Goal: Transaction & Acquisition: Book appointment/travel/reservation

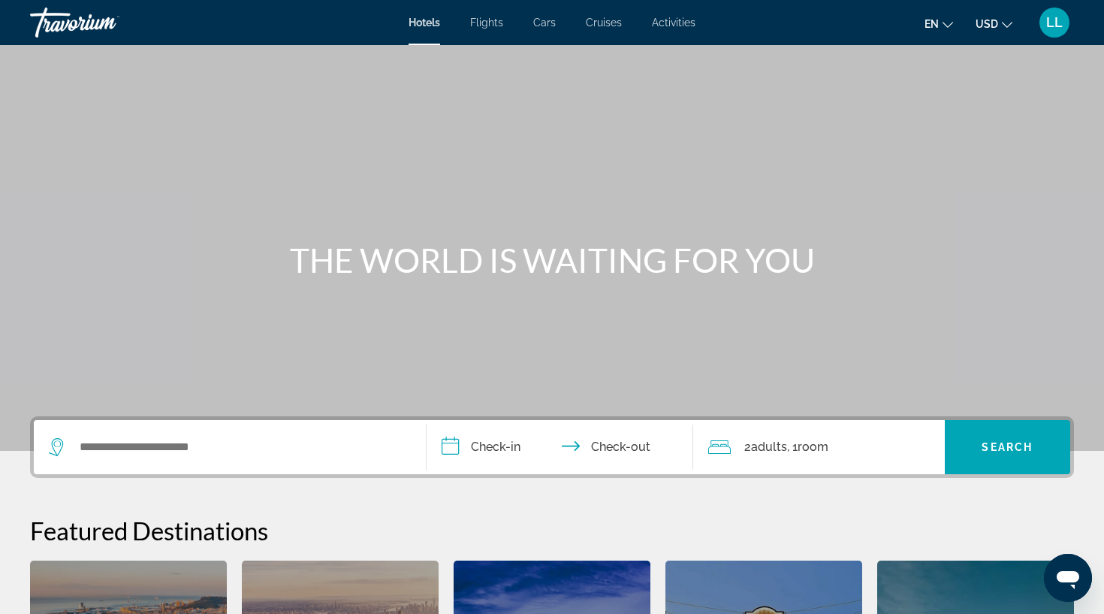
click at [941, 28] on button "en English Español Français Italiano Português русский" at bounding box center [939, 24] width 29 height 22
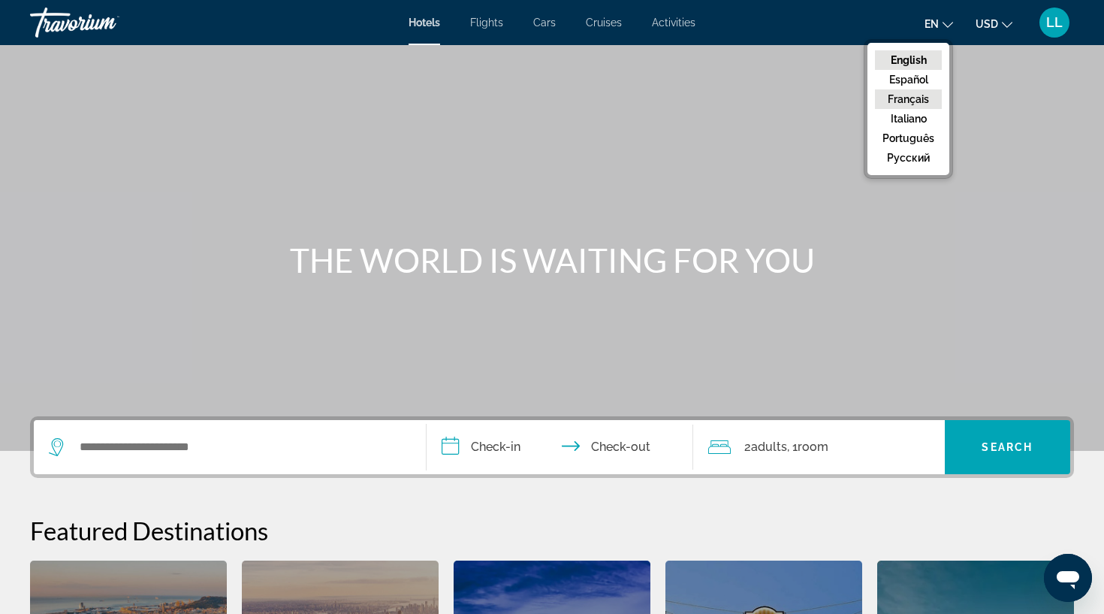
click at [929, 91] on button "Français" at bounding box center [908, 99] width 67 height 20
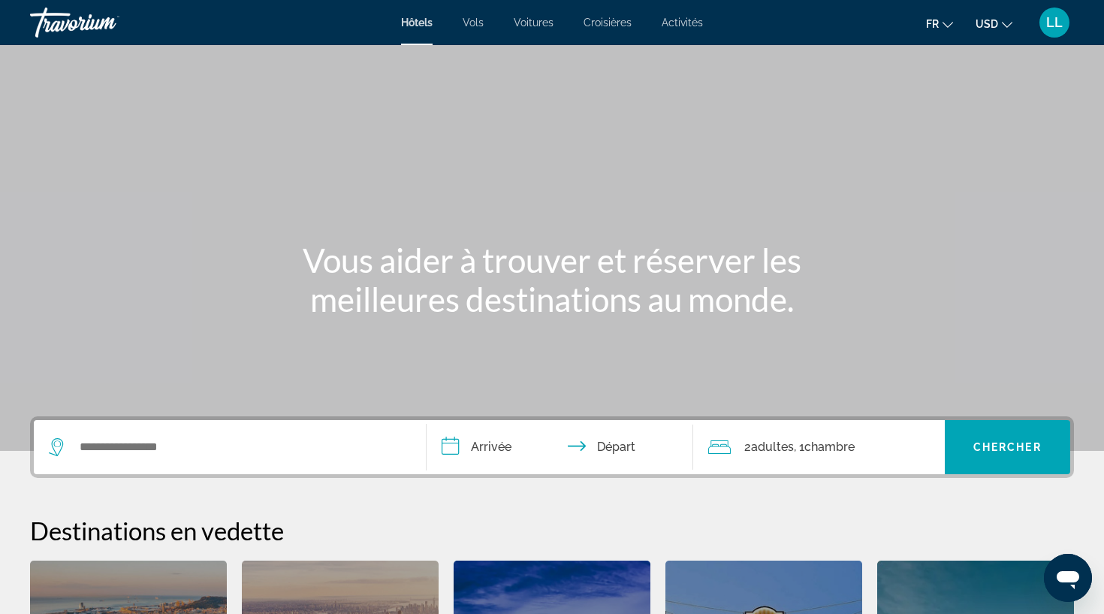
click at [994, 24] on span "USD" at bounding box center [987, 24] width 23 height 12
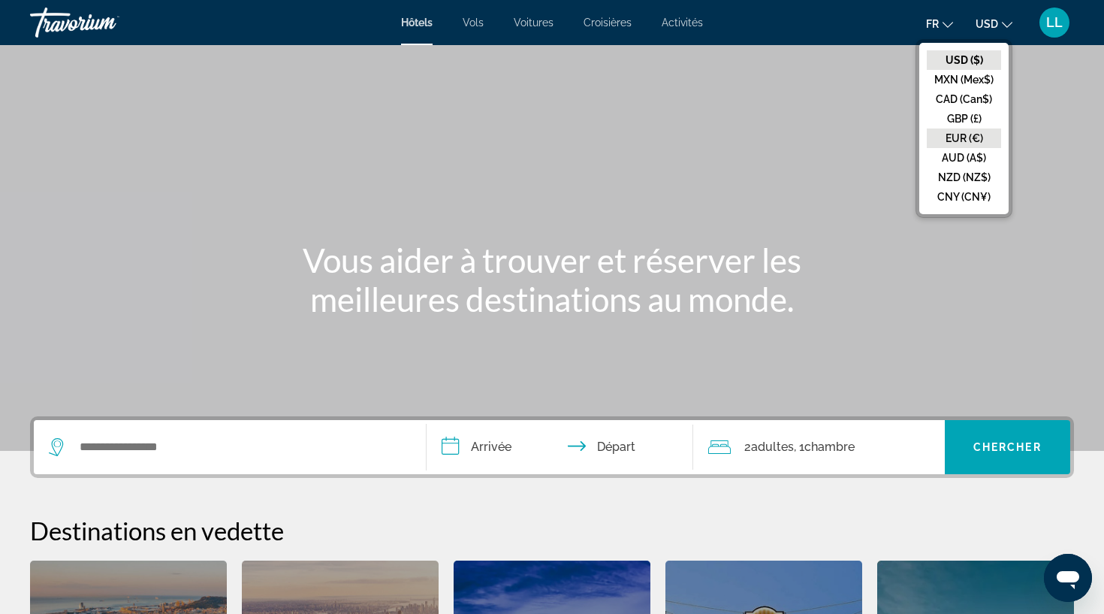
click at [971, 138] on button "EUR (€)" at bounding box center [964, 138] width 74 height 20
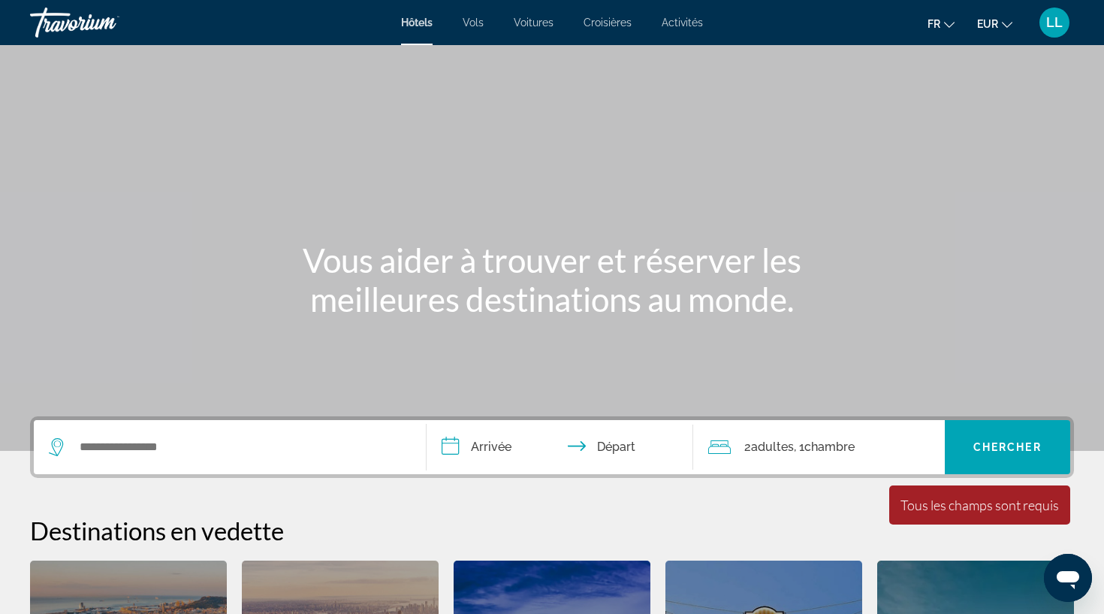
click at [158, 467] on div "Search widget" at bounding box center [230, 447] width 362 height 54
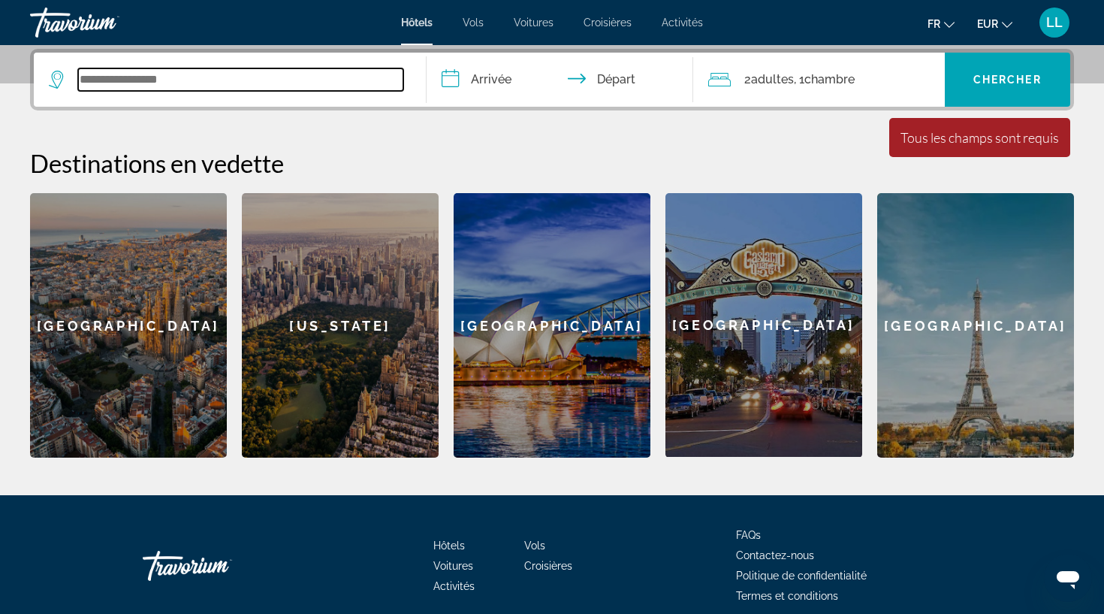
click at [141, 80] on input "Search widget" at bounding box center [240, 79] width 325 height 23
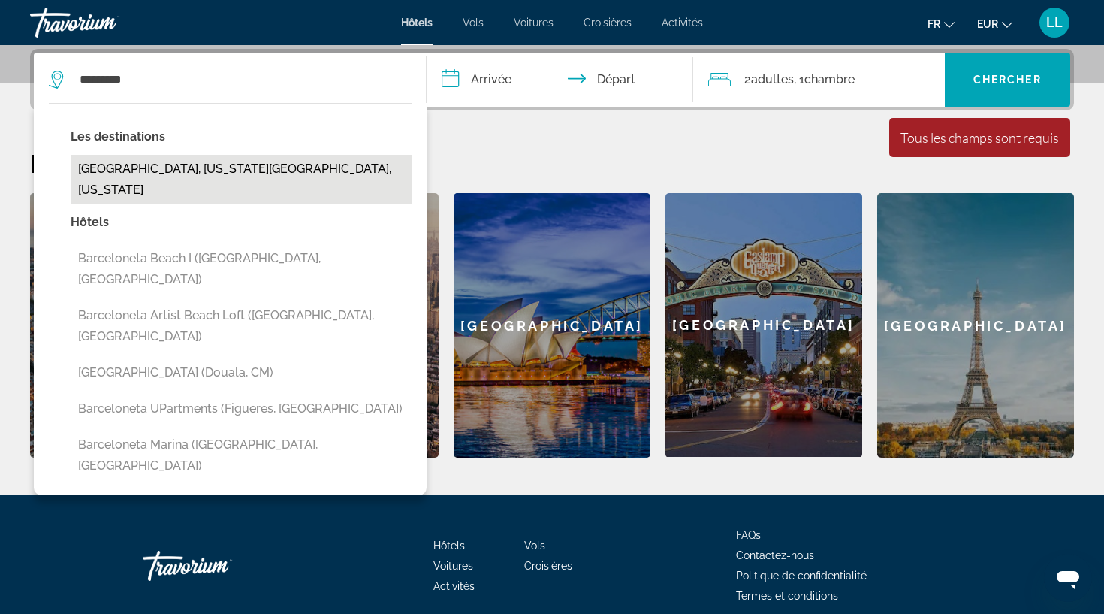
drag, startPoint x: 141, startPoint y: 80, endPoint x: 130, endPoint y: 170, distance: 90.1
click at [130, 170] on button "[GEOGRAPHIC_DATA], [US_STATE][GEOGRAPHIC_DATA], [US_STATE]" at bounding box center [241, 180] width 341 height 50
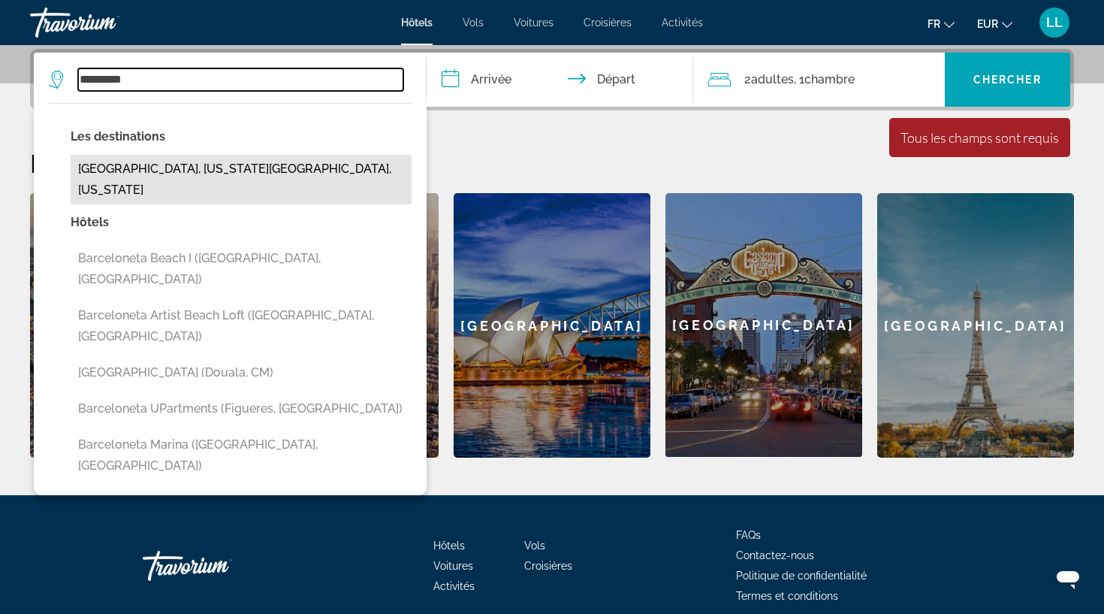
type input "**********"
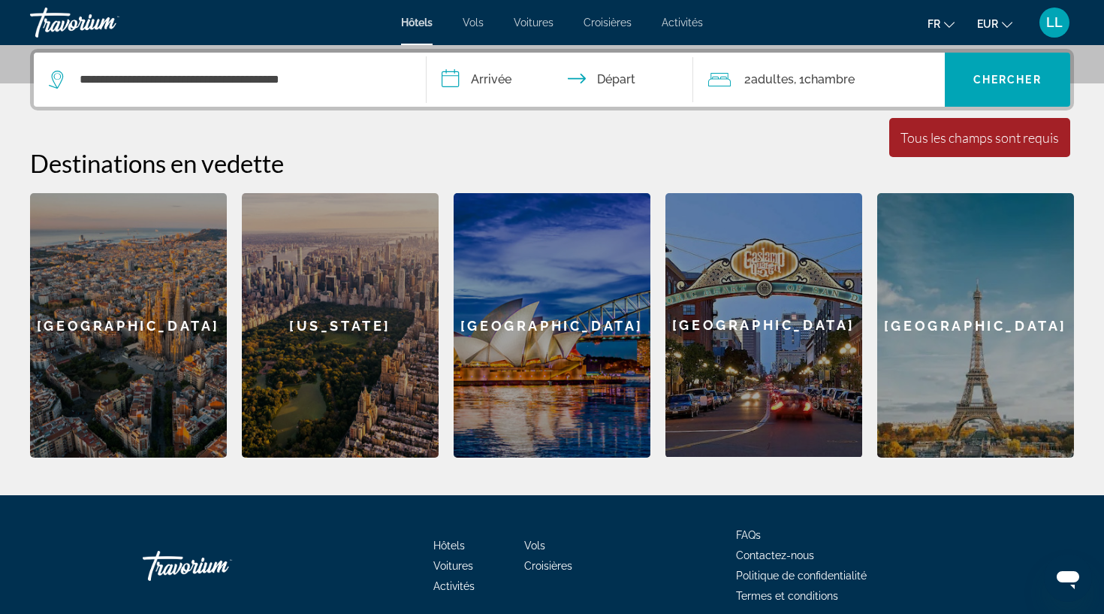
click at [474, 83] on input "**********" at bounding box center [563, 82] width 273 height 59
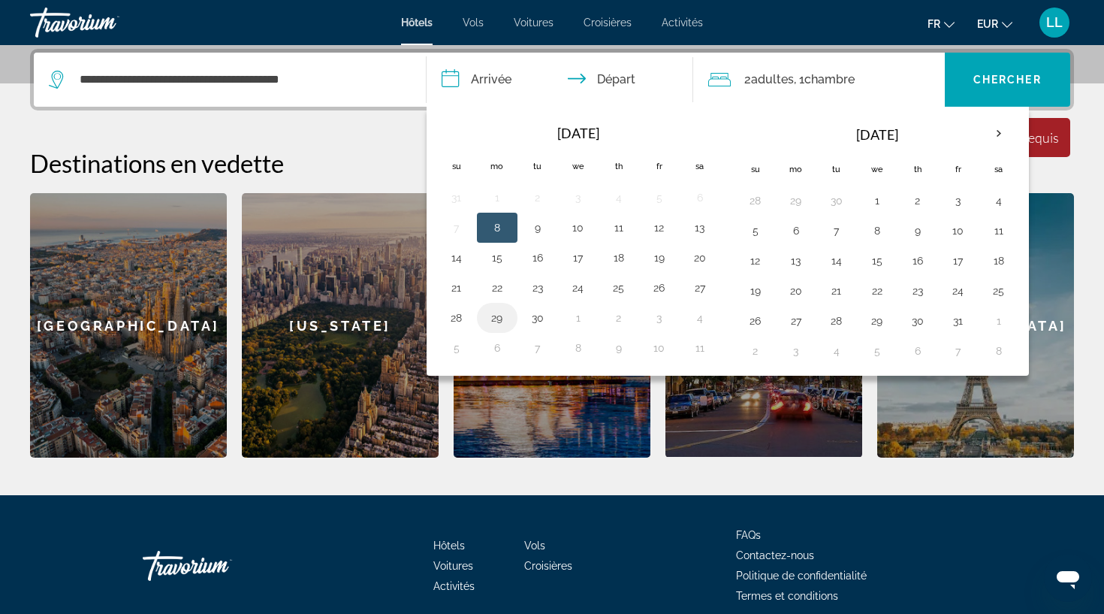
click at [503, 317] on button "29" at bounding box center [497, 317] width 24 height 21
click at [617, 77] on input "**********" at bounding box center [563, 82] width 273 height 59
click at [880, 210] on button "1" at bounding box center [877, 200] width 24 height 21
type input "**********"
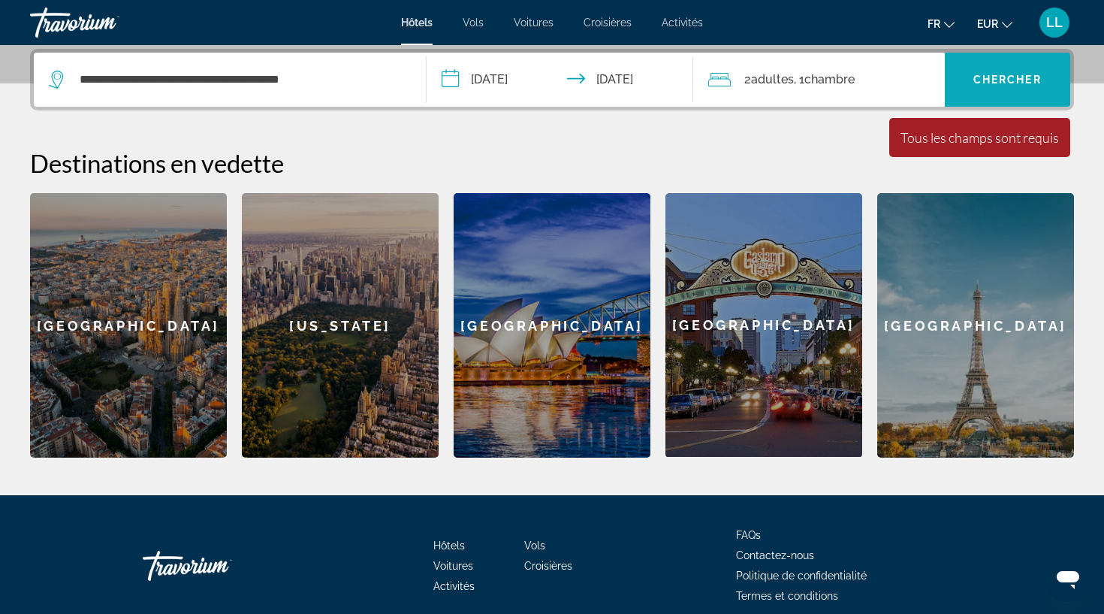
click at [1008, 84] on span "Chercher" at bounding box center [1008, 80] width 68 height 12
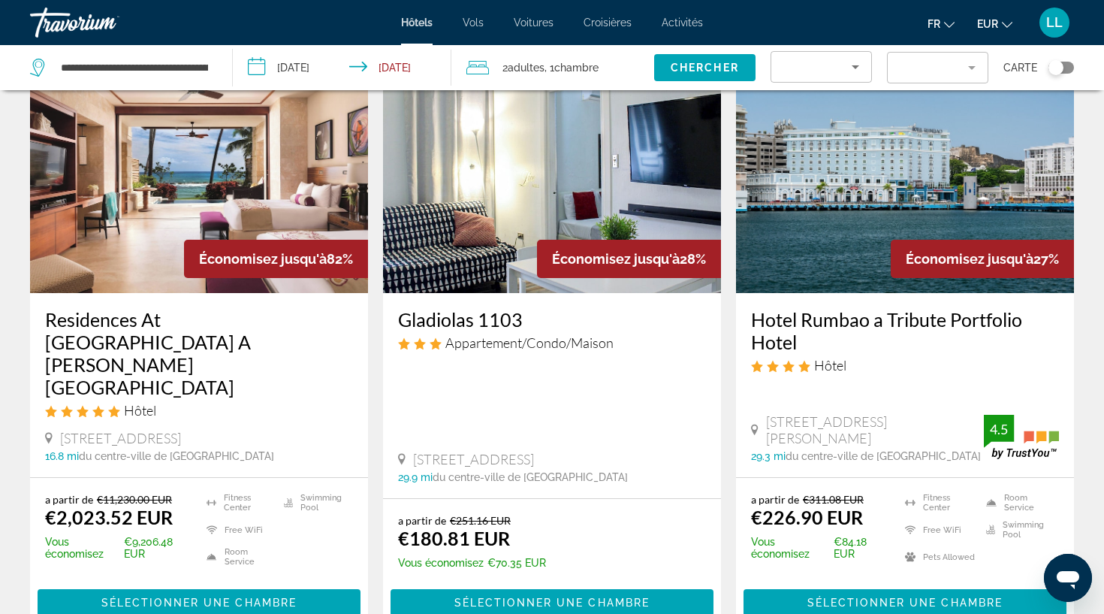
scroll to position [98, 0]
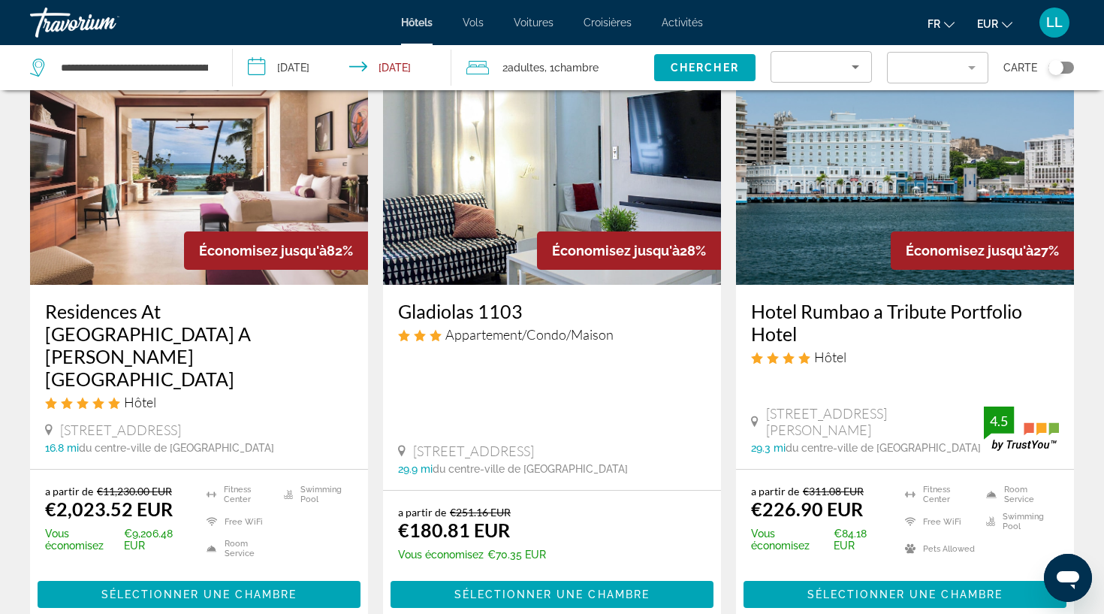
click at [592, 187] on img "Main content" at bounding box center [552, 164] width 338 height 240
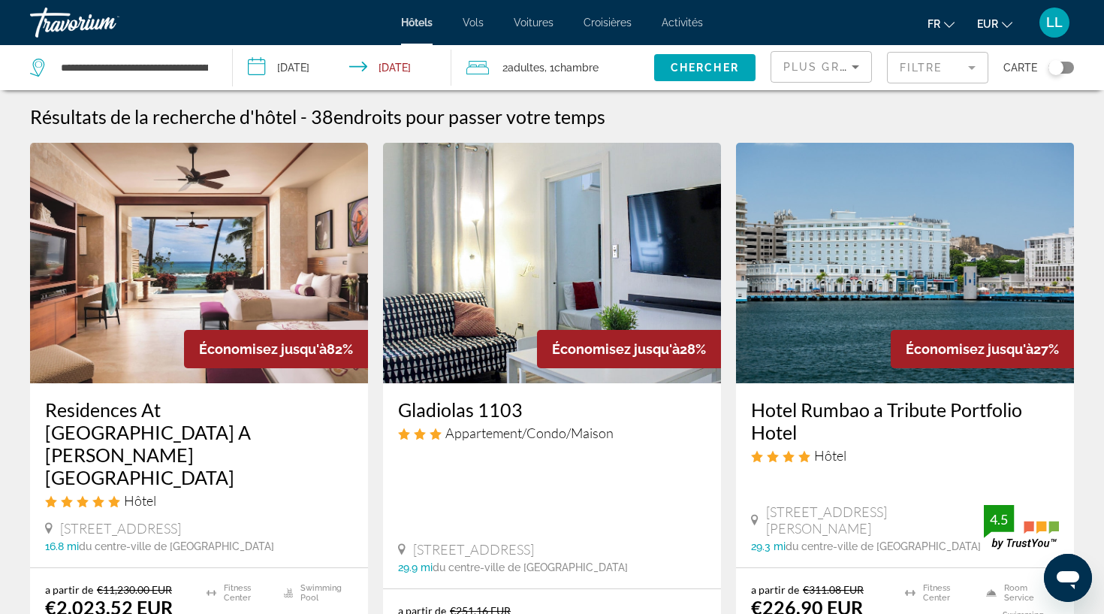
click at [840, 281] on img "Main content" at bounding box center [905, 263] width 338 height 240
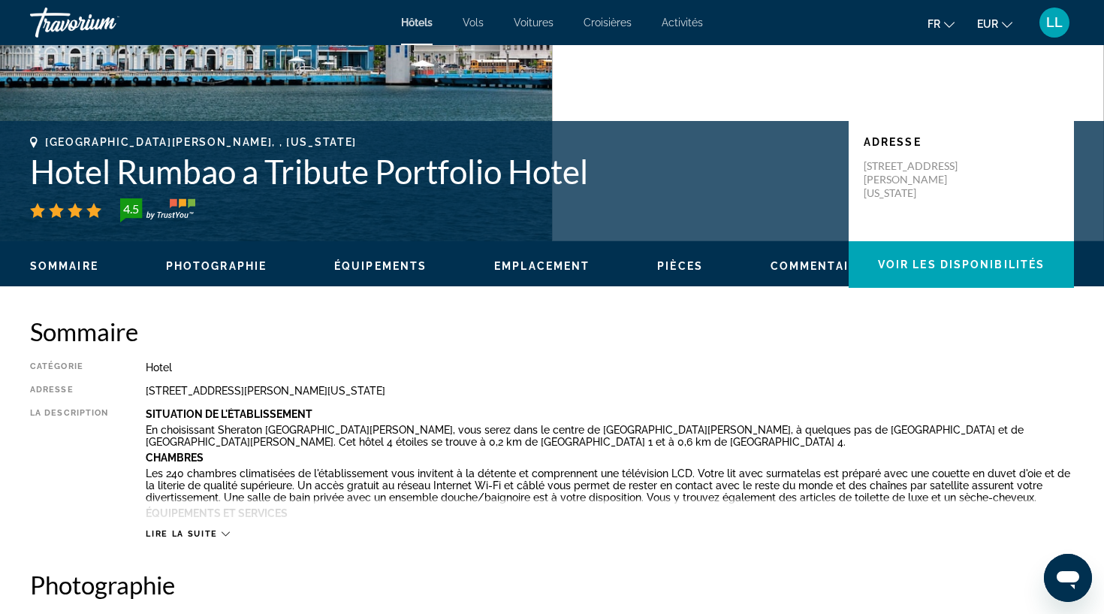
scroll to position [295, 0]
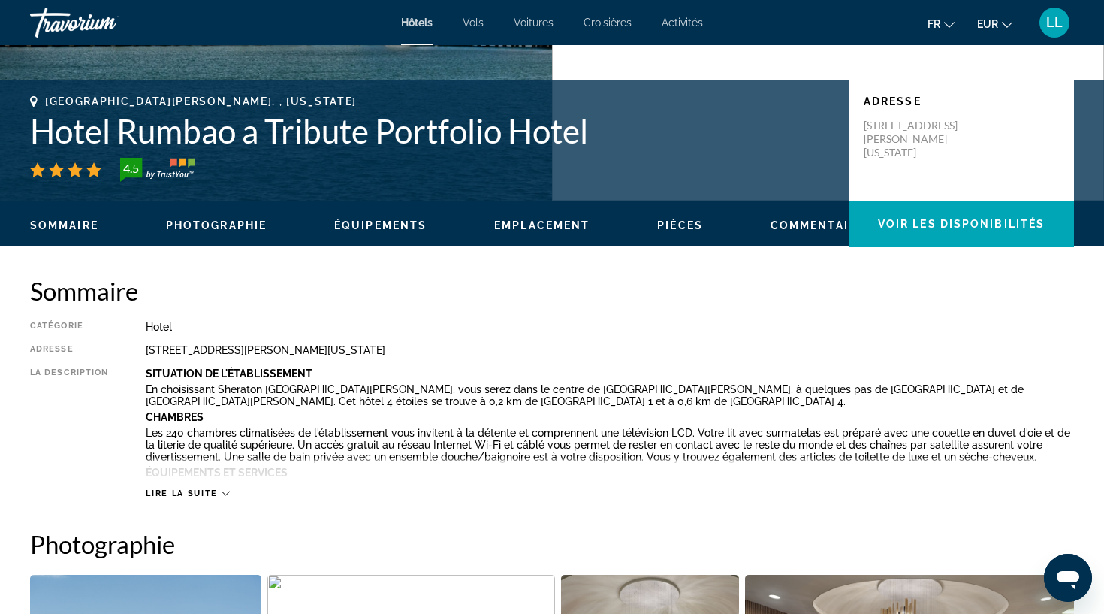
click at [216, 490] on span "Lire la suite" at bounding box center [181, 493] width 71 height 10
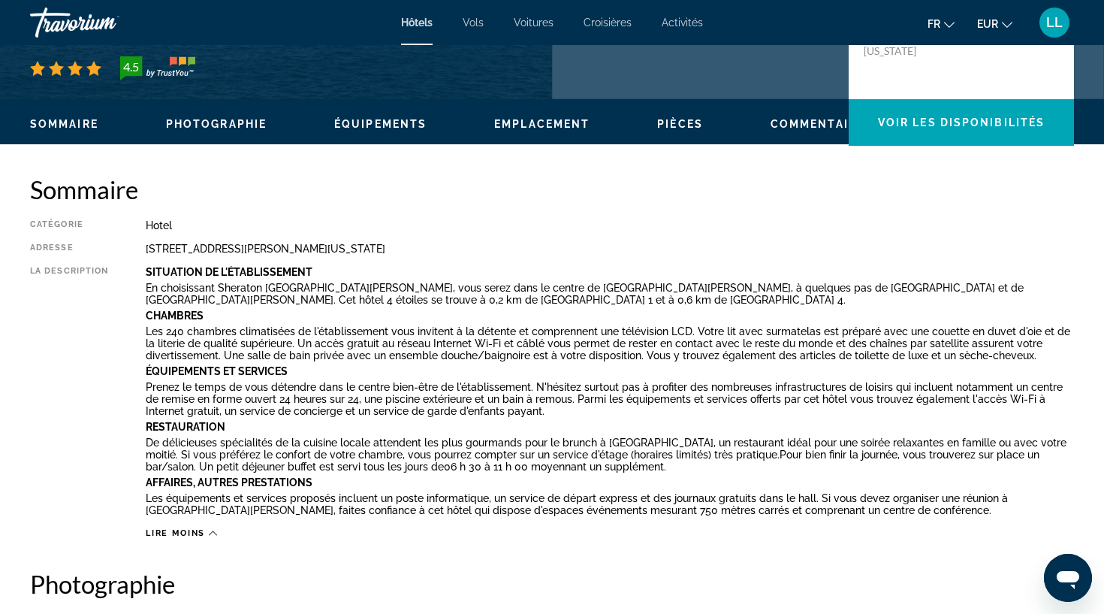
scroll to position [397, 0]
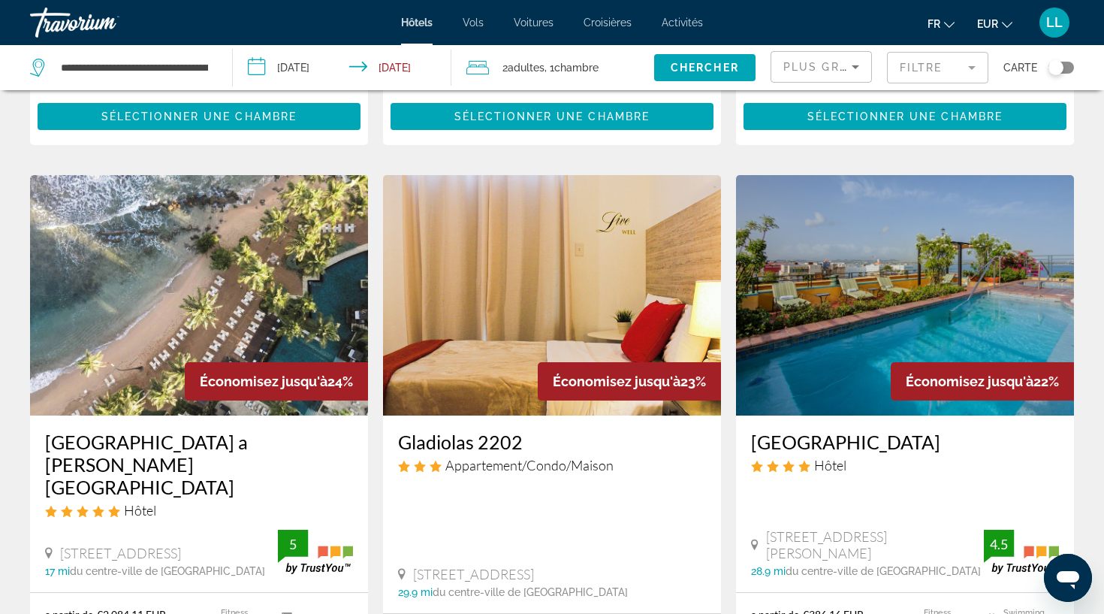
scroll to position [1098, 0]
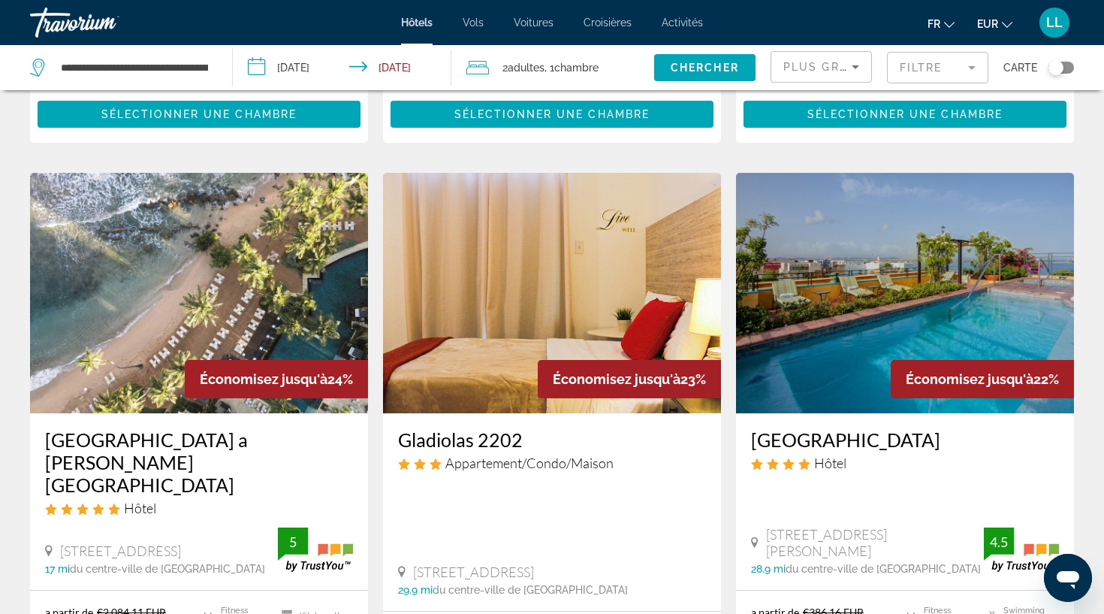
click at [843, 298] on img "Main content" at bounding box center [905, 293] width 338 height 240
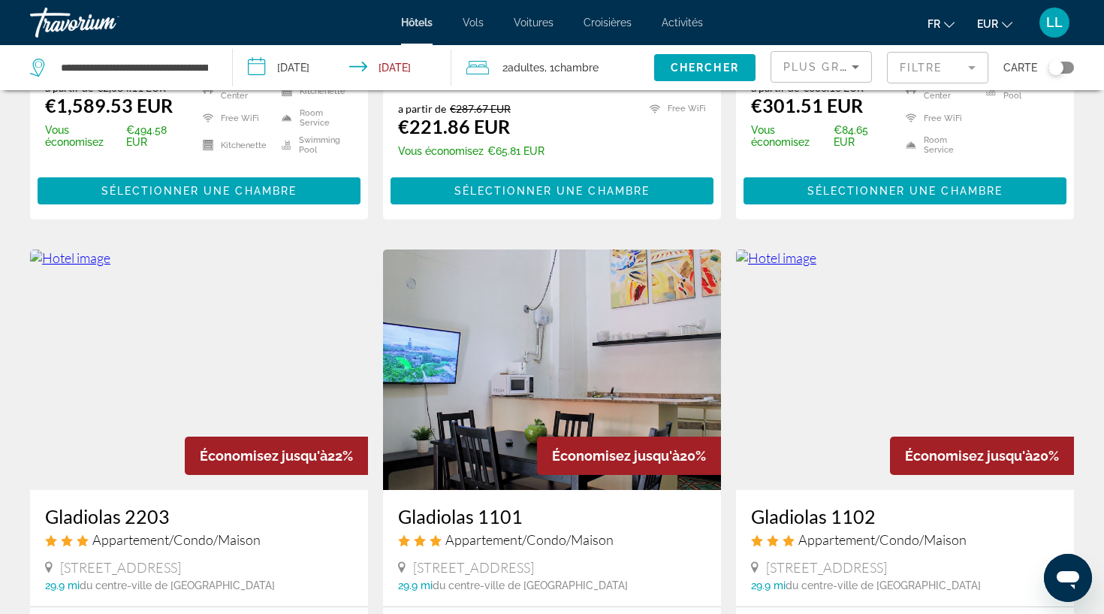
scroll to position [1623, 0]
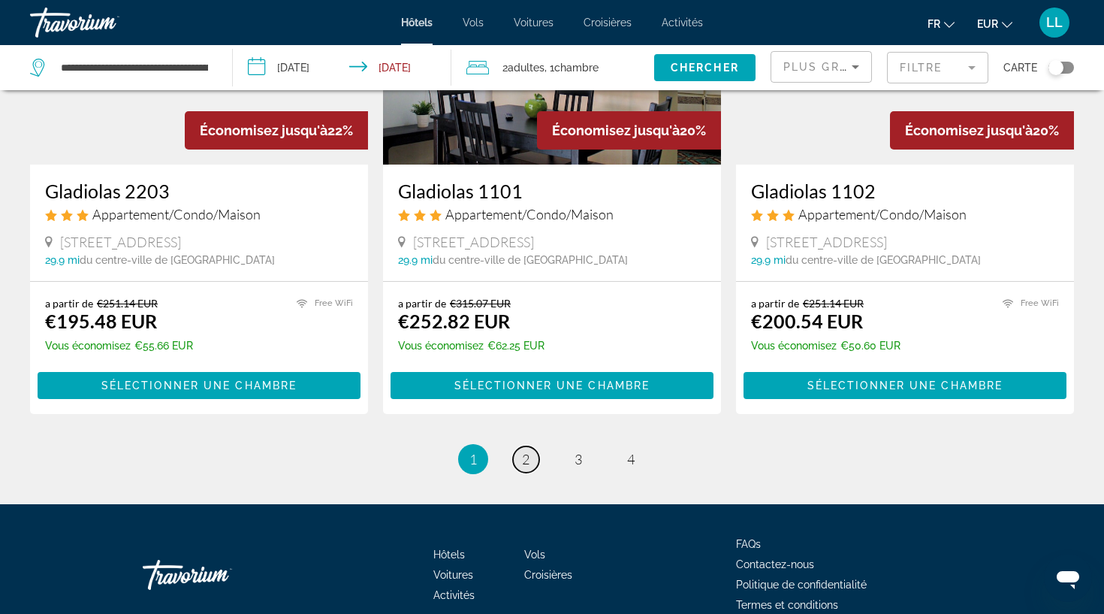
click at [519, 446] on link "page 2" at bounding box center [526, 459] width 26 height 26
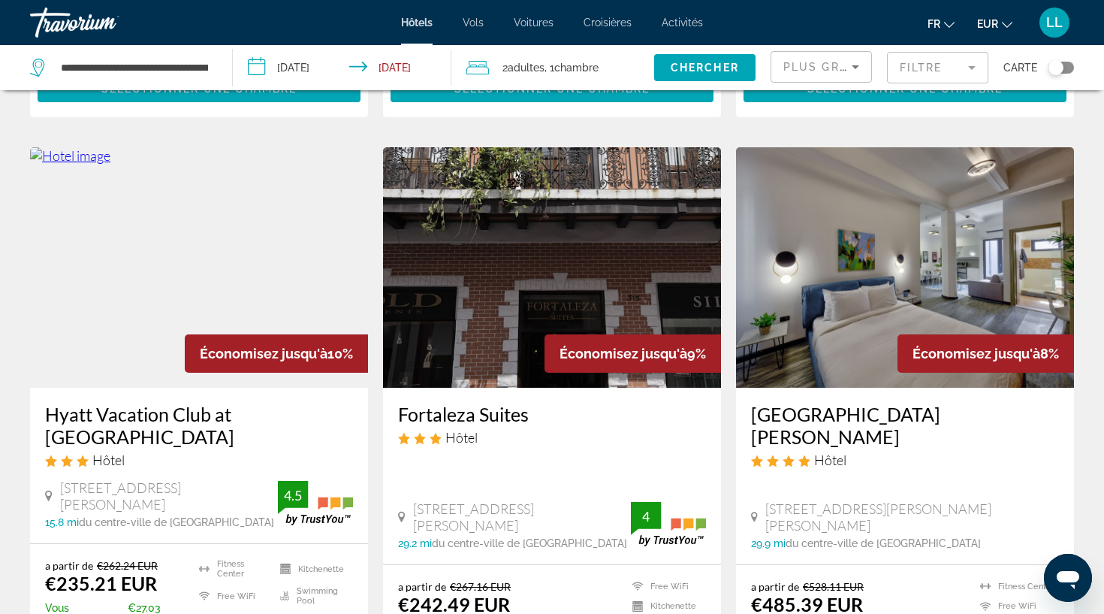
scroll to position [1071, 0]
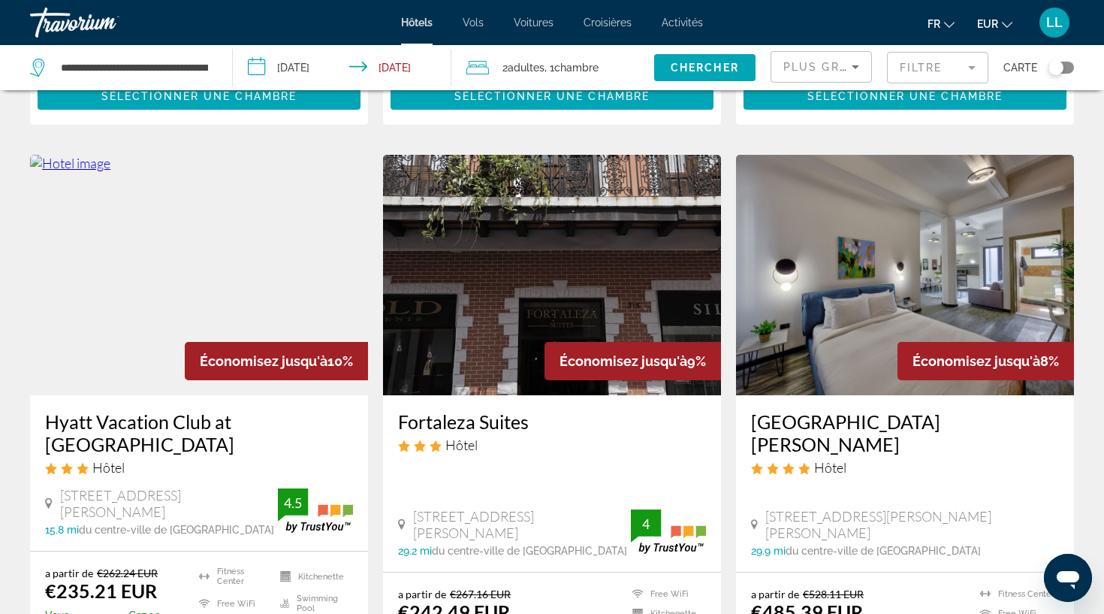
click at [464, 326] on img "Main content" at bounding box center [552, 275] width 338 height 240
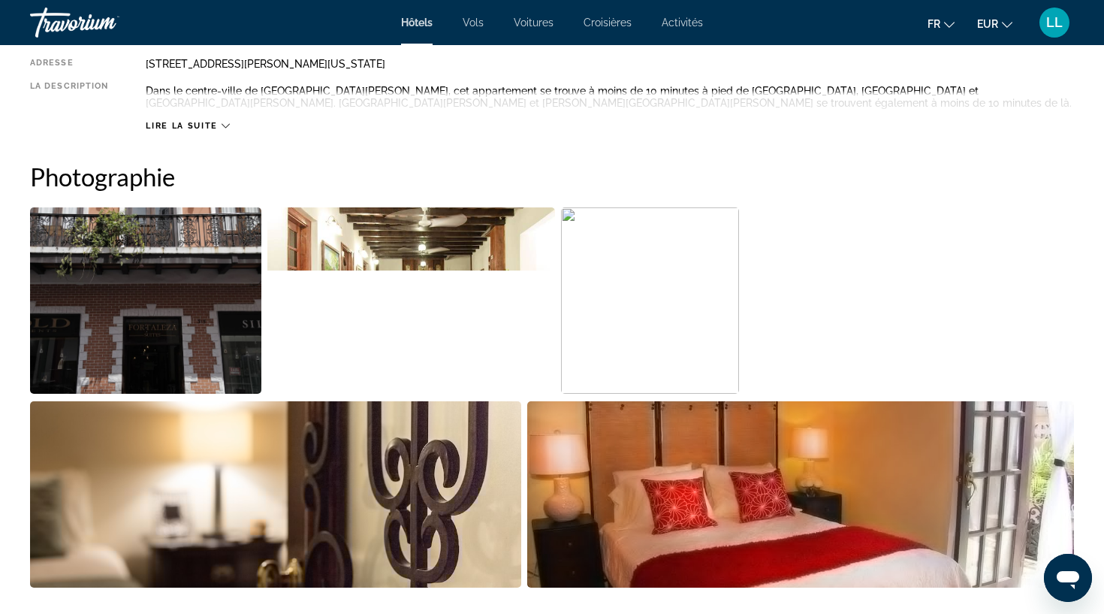
scroll to position [640, 0]
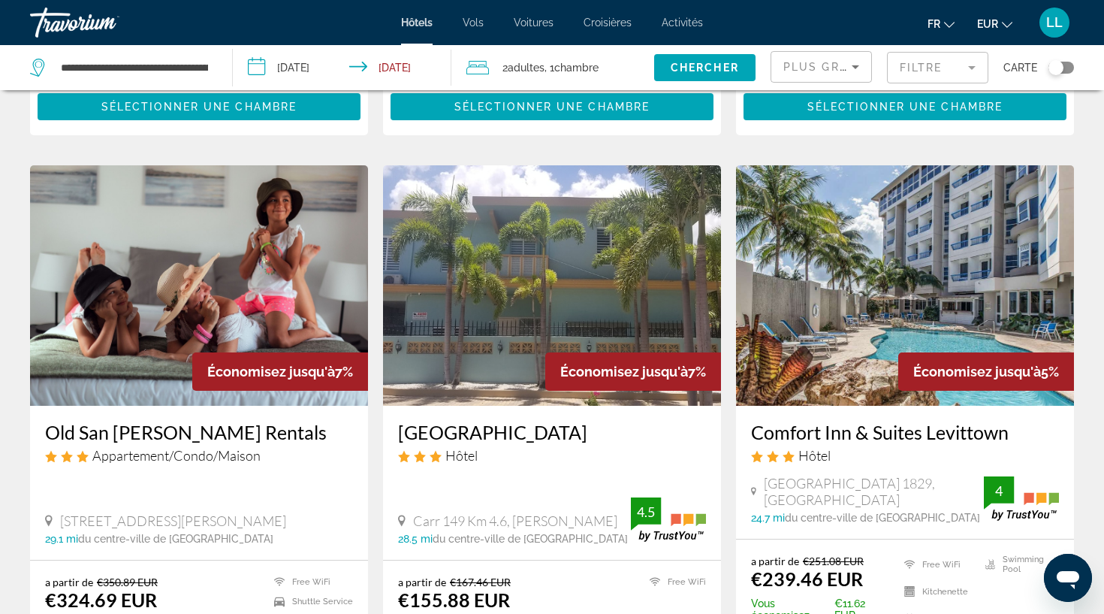
scroll to position [1641, 0]
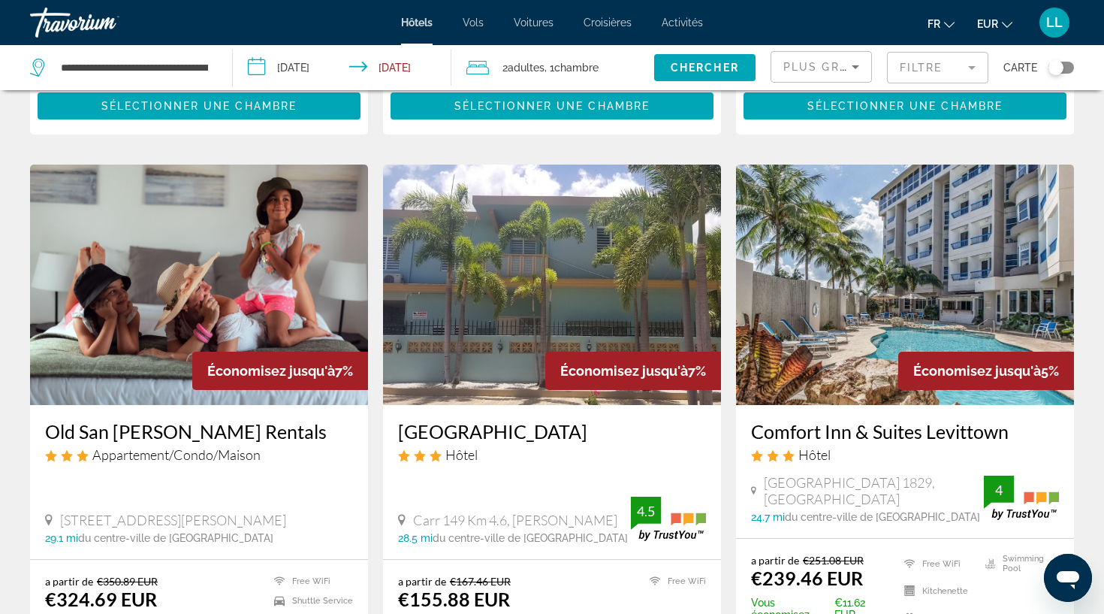
click at [850, 305] on img "Main content" at bounding box center [905, 285] width 338 height 240
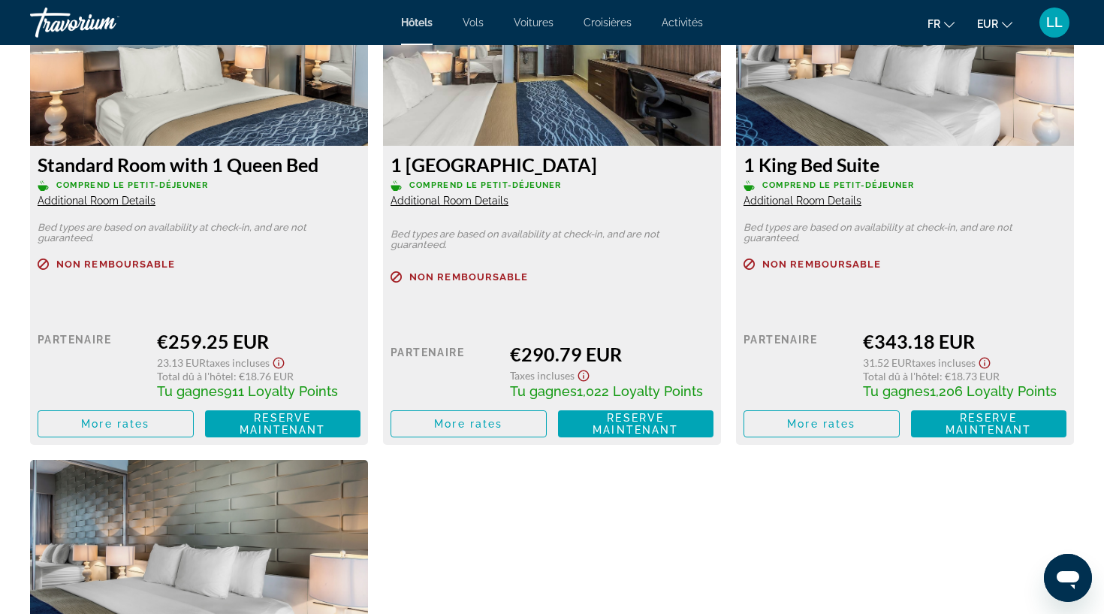
scroll to position [2698, 0]
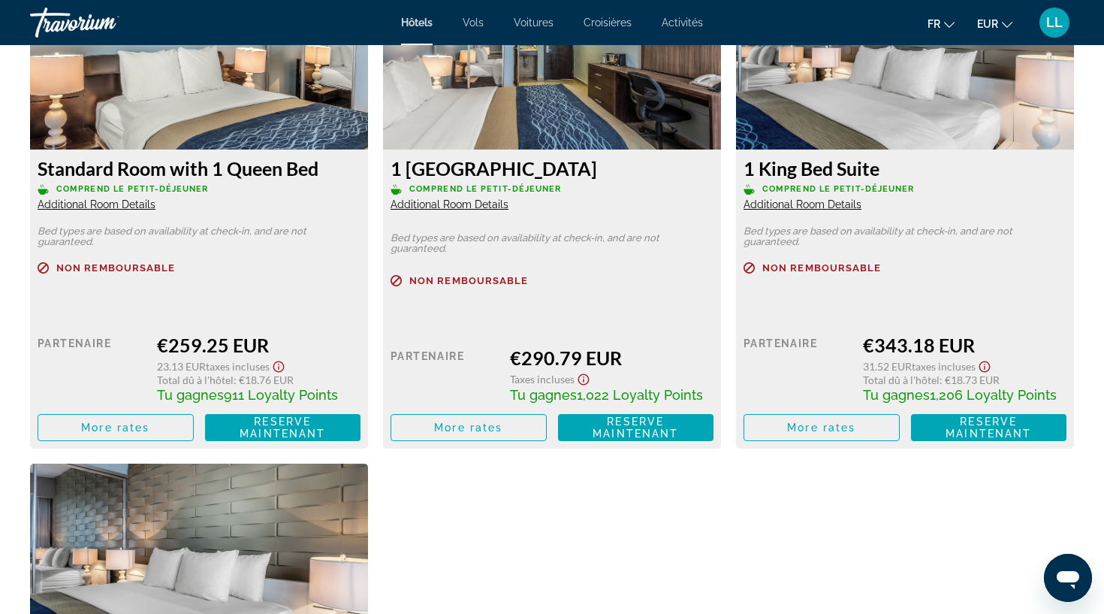
click at [820, 210] on span "Additional Room Details" at bounding box center [803, 204] width 118 height 12
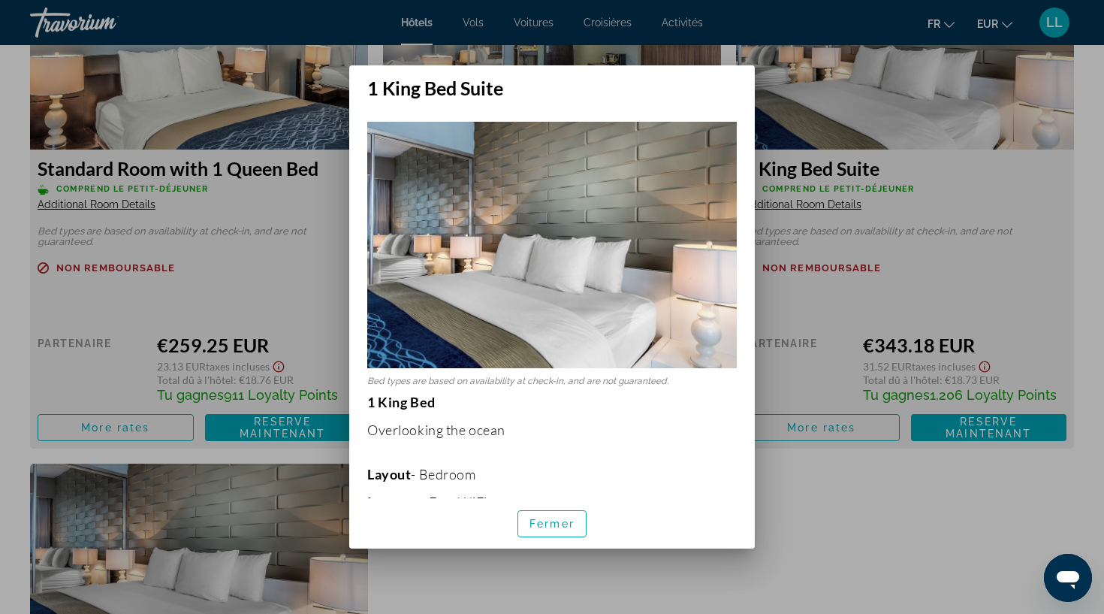
scroll to position [0, 0]
click at [548, 527] on span "Fermer" at bounding box center [552, 524] width 45 height 12
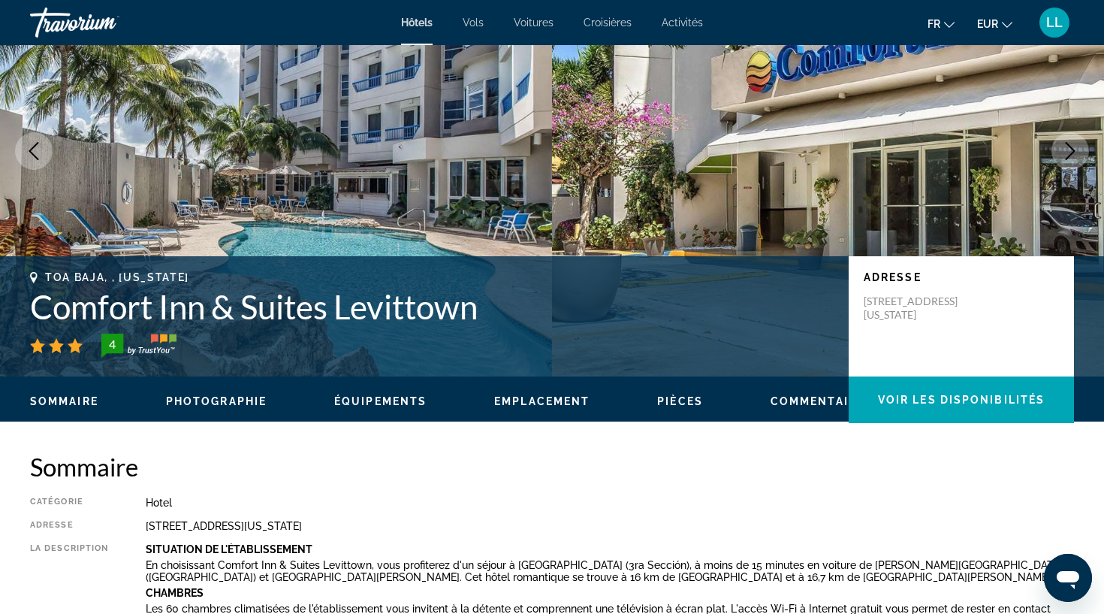
scroll to position [92, 0]
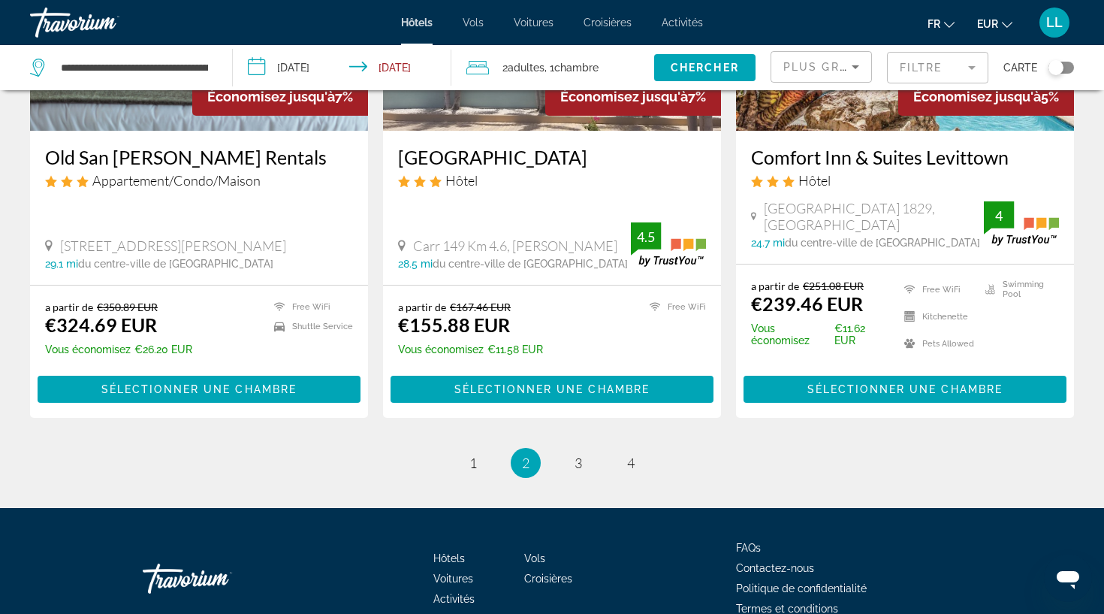
scroll to position [1917, 0]
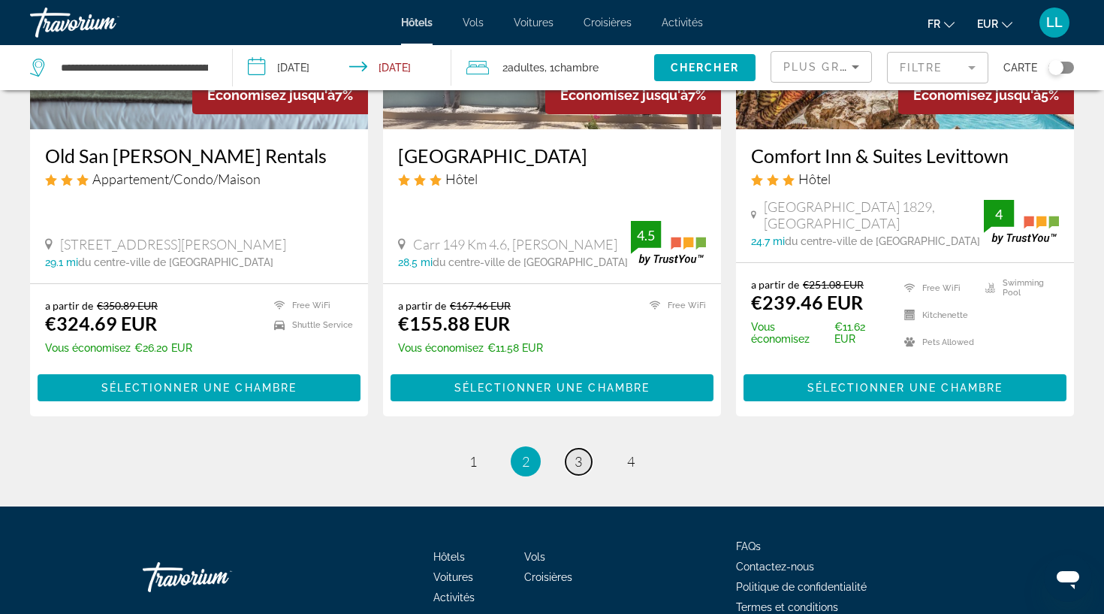
click at [581, 461] on span "3" at bounding box center [579, 461] width 8 height 17
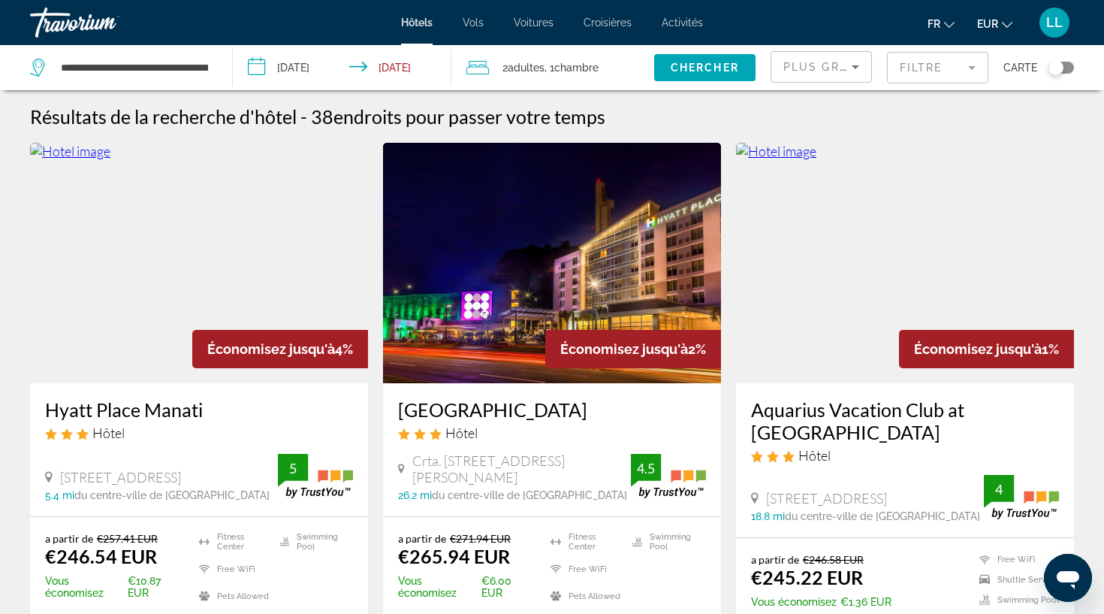
click at [848, 258] on img "Main content" at bounding box center [905, 263] width 338 height 240
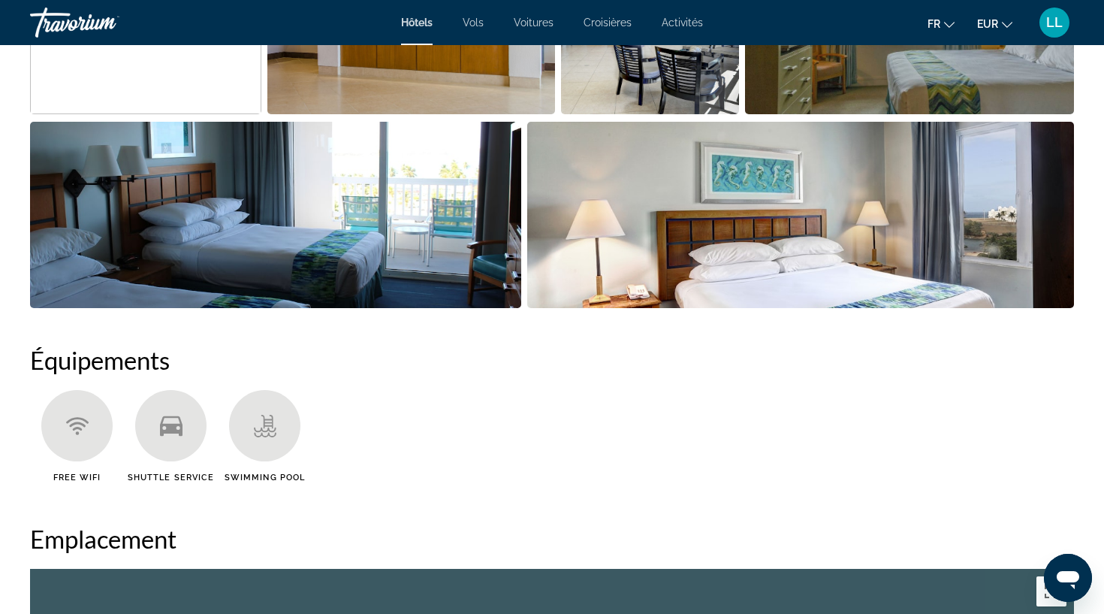
scroll to position [883, 0]
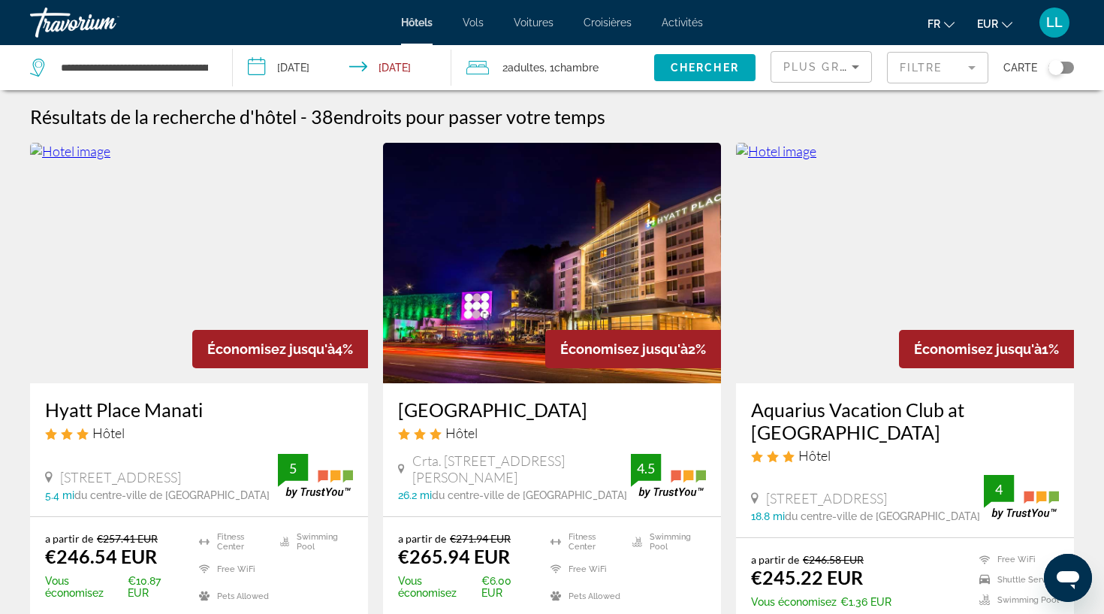
click at [134, 299] on img "Main content" at bounding box center [199, 263] width 338 height 240
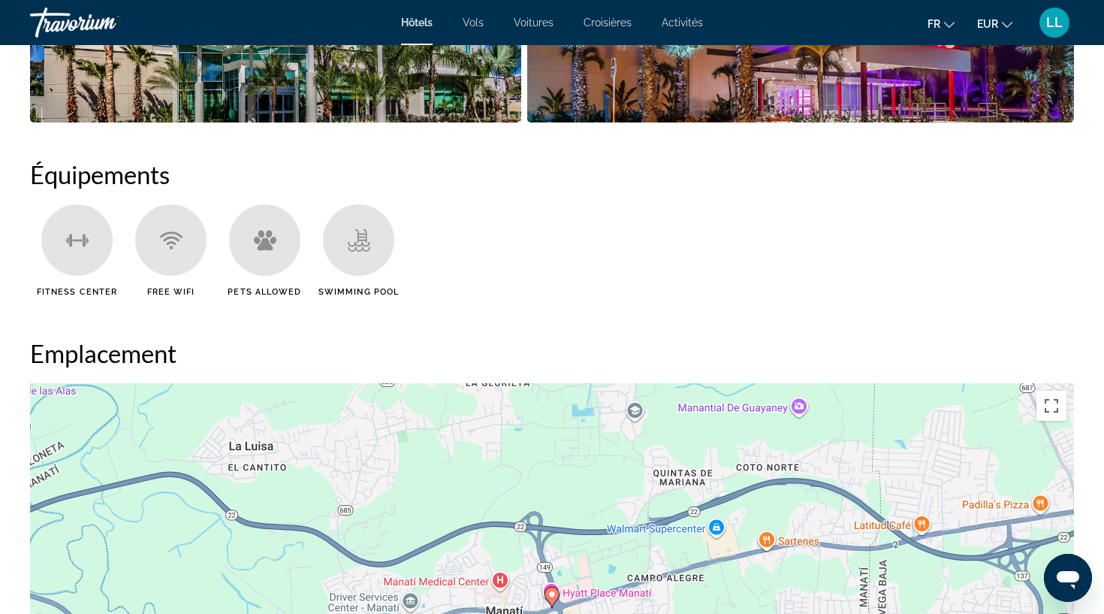
scroll to position [1027, 0]
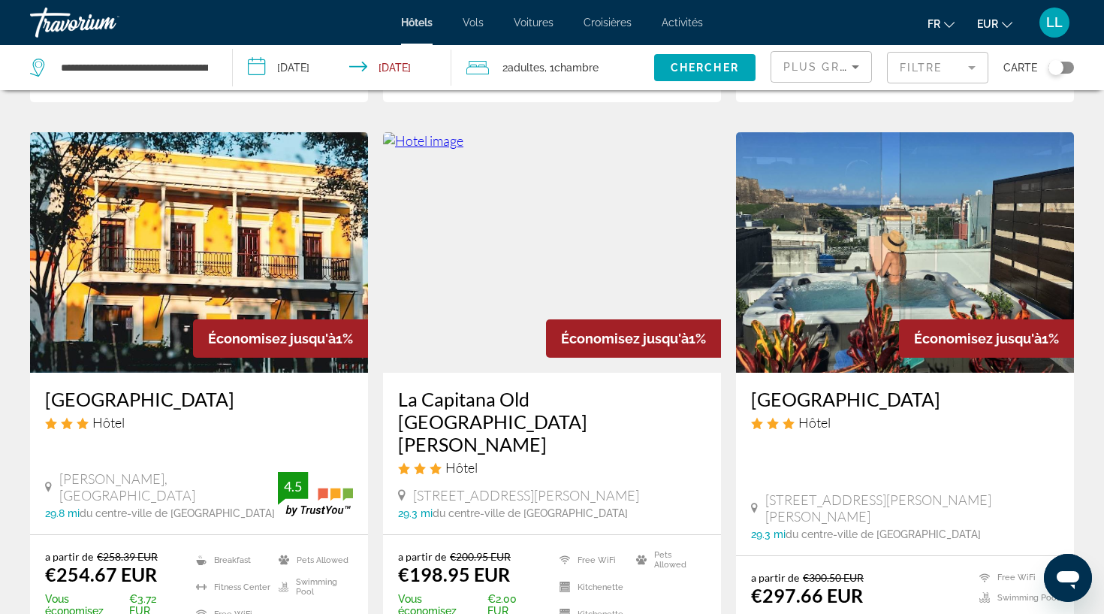
scroll to position [572, 0]
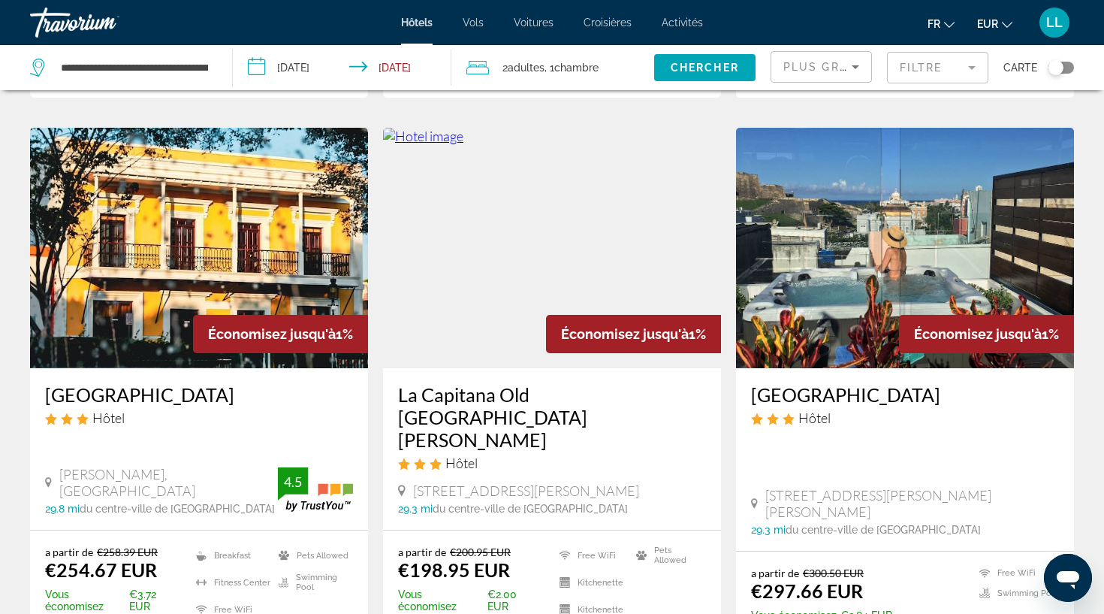
click at [892, 267] on img "Main content" at bounding box center [905, 248] width 338 height 240
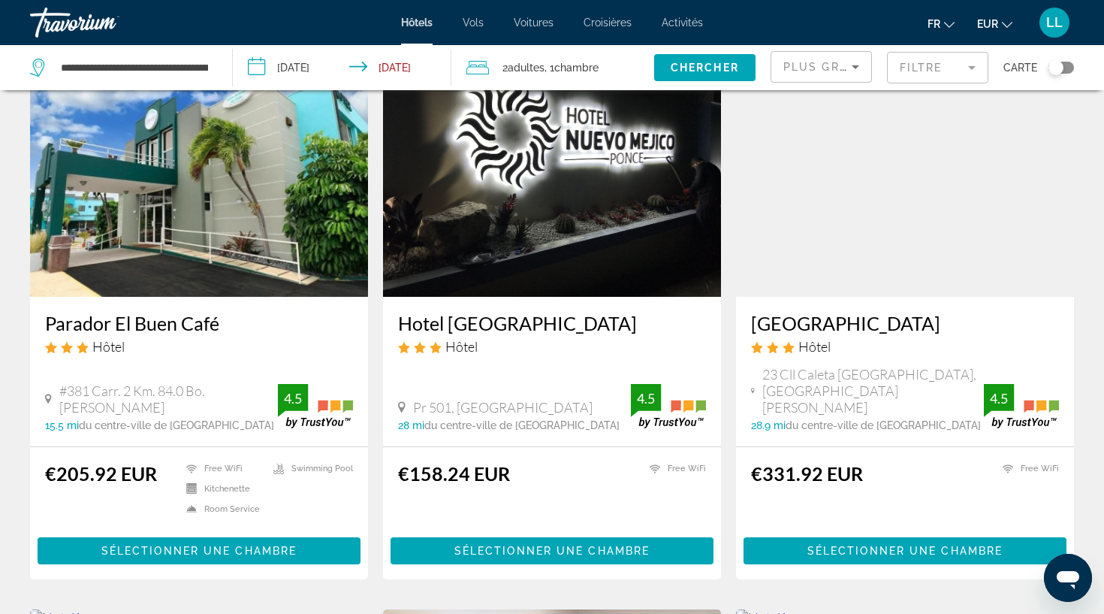
scroll to position [1234, 0]
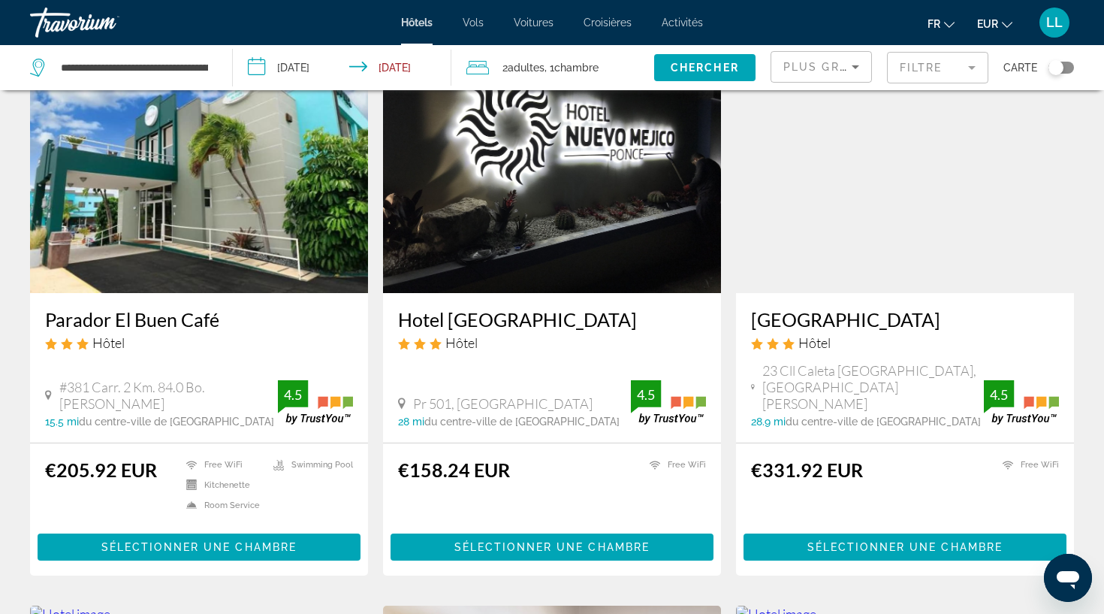
click at [489, 199] on img "Main content" at bounding box center [552, 173] width 338 height 240
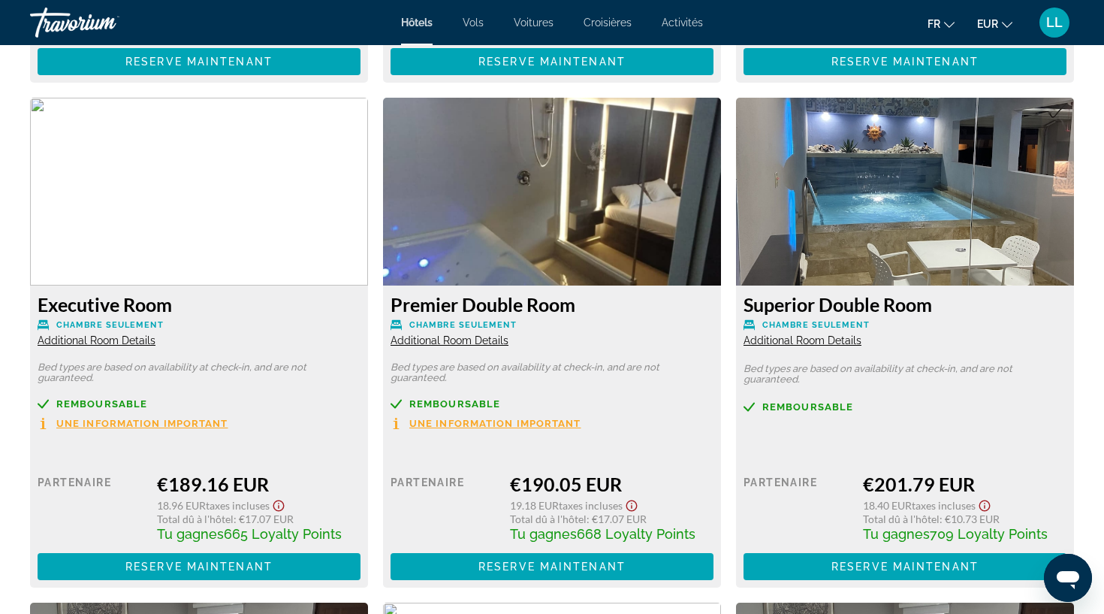
scroll to position [2556, 0]
click at [550, 427] on span "Une information important" at bounding box center [495, 423] width 172 height 10
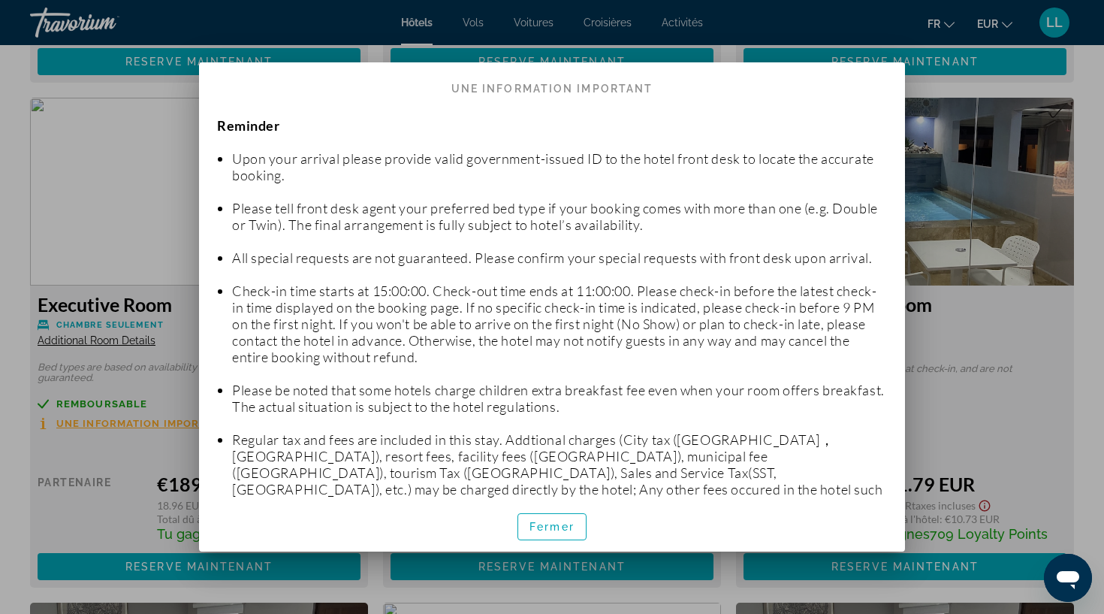
scroll to position [0, 0]
click at [545, 523] on span "Fermer" at bounding box center [552, 527] width 45 height 12
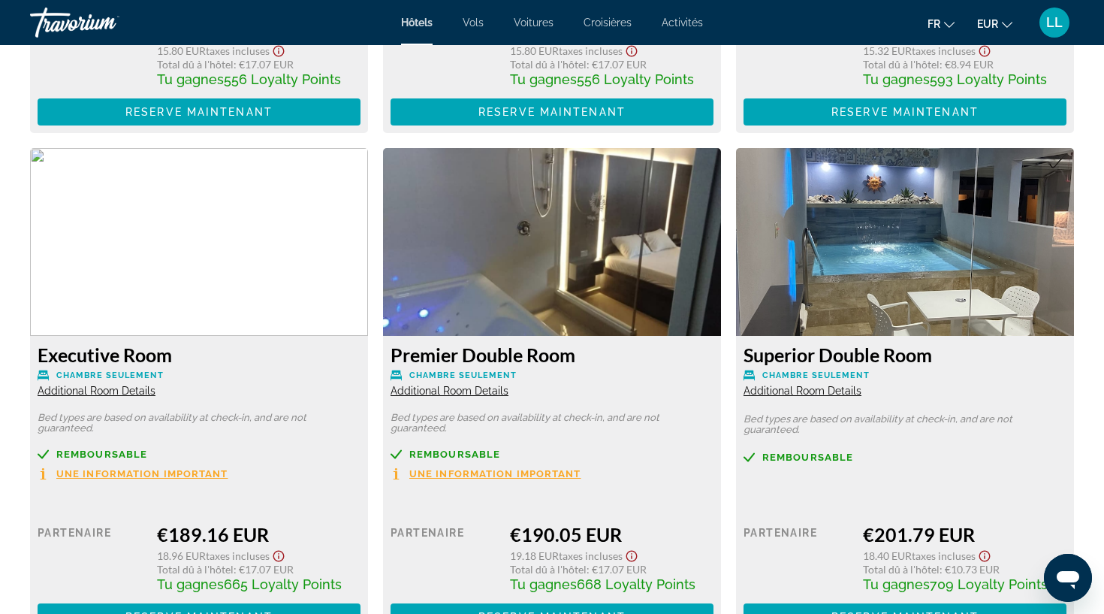
scroll to position [2505, 0]
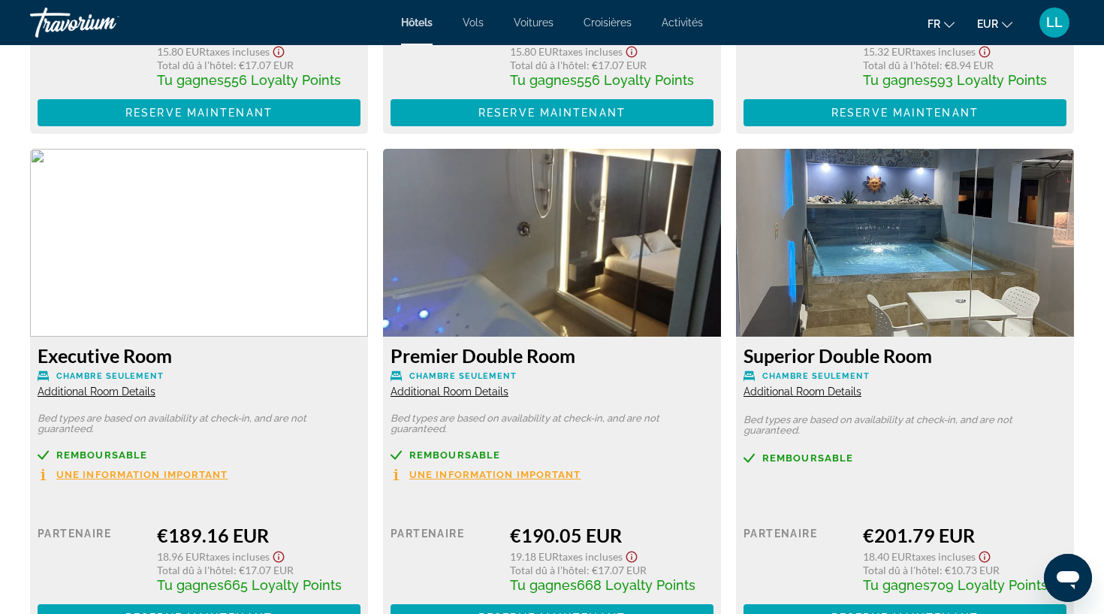
click at [801, 394] on span "Additional Room Details" at bounding box center [803, 391] width 118 height 12
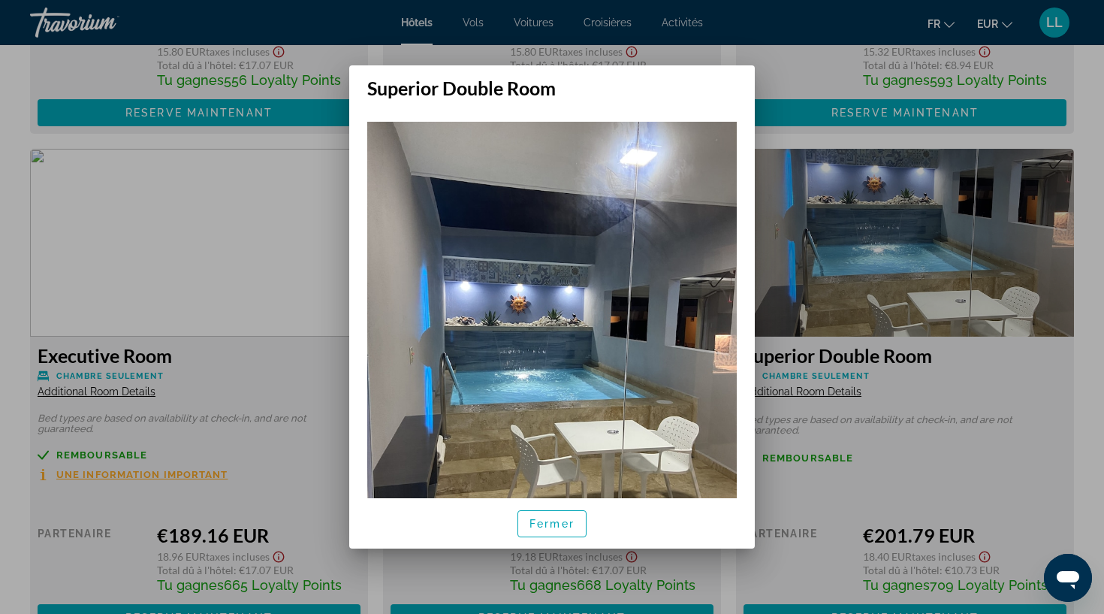
scroll to position [0, 0]
click at [566, 526] on span "Fermer" at bounding box center [552, 524] width 45 height 12
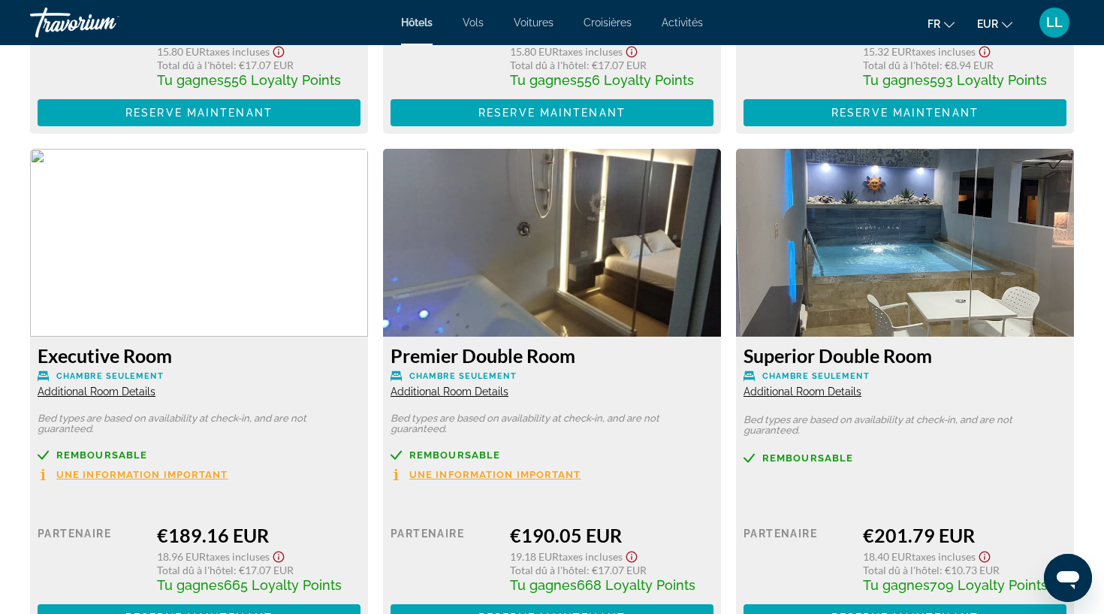
click at [448, 393] on span "Additional Room Details" at bounding box center [450, 391] width 118 height 12
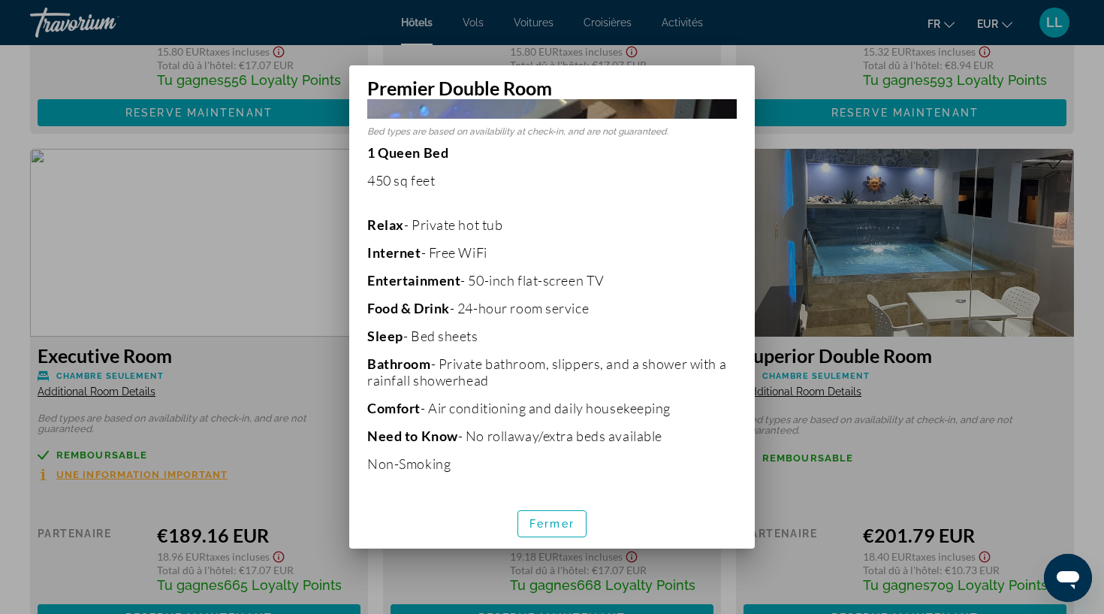
scroll to position [0, 0]
click at [547, 528] on span "Fermer" at bounding box center [552, 524] width 45 height 12
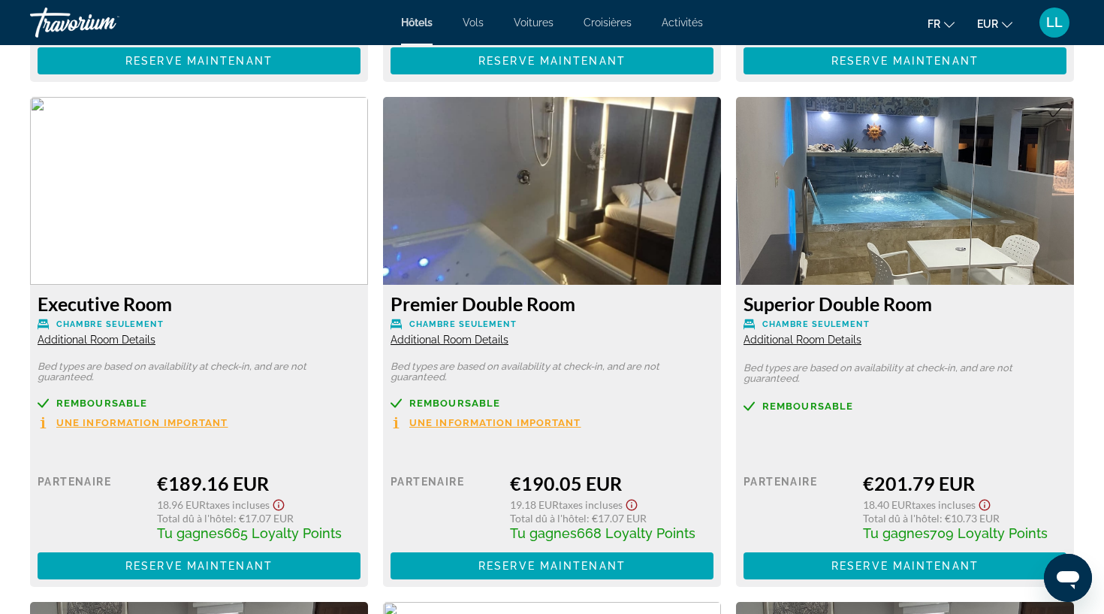
scroll to position [2559, 0]
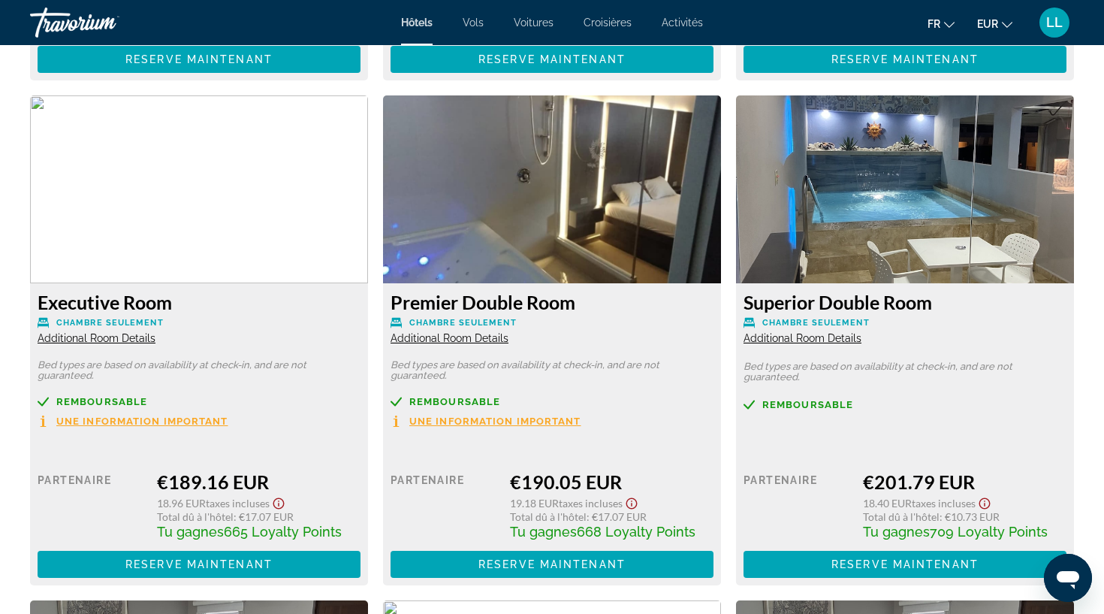
click at [535, 423] on span "Une information important" at bounding box center [495, 421] width 172 height 10
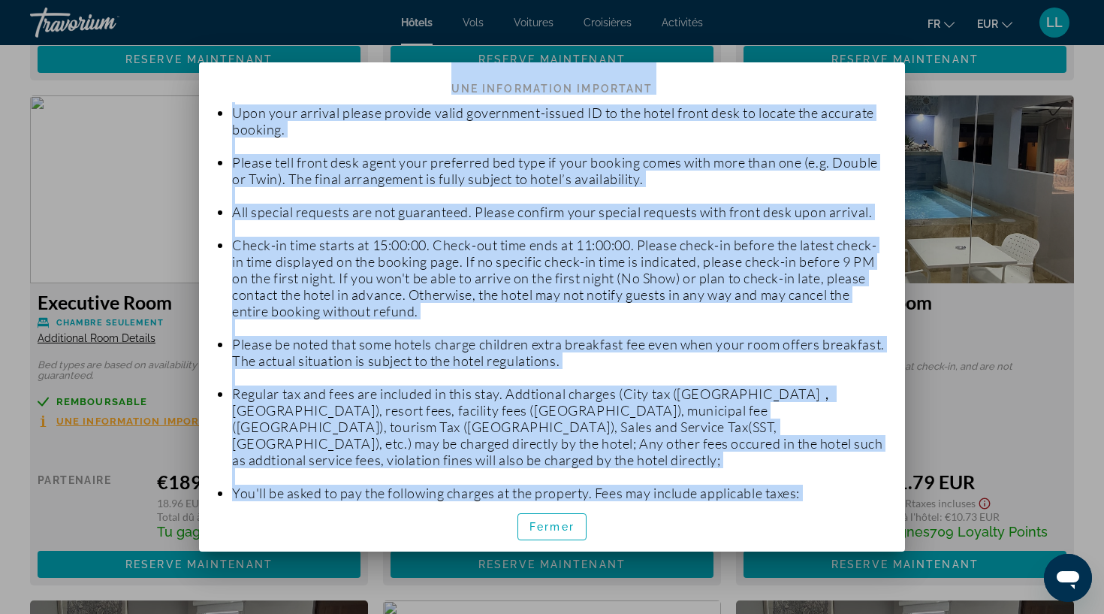
scroll to position [0, 0]
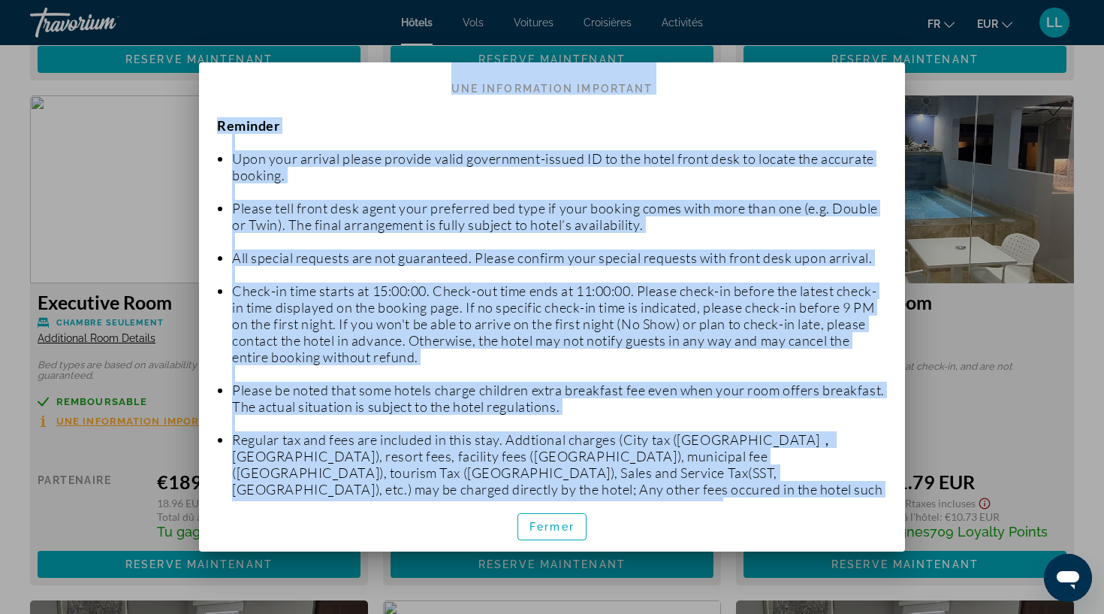
drag, startPoint x: 592, startPoint y: 448, endPoint x: 232, endPoint y: 79, distance: 515.3
click at [232, 79] on div "Politique d'annulation Une information important Reminder Upon your arrival ple…" at bounding box center [552, 306] width 706 height 489
click at [560, 531] on span "Fermer" at bounding box center [552, 527] width 45 height 12
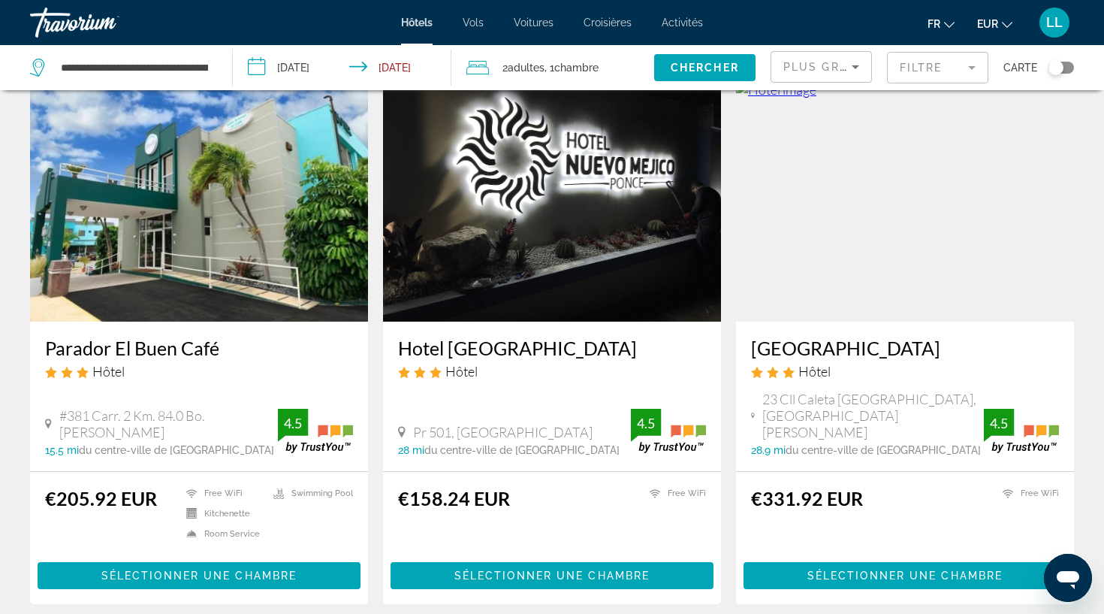
scroll to position [1185, 0]
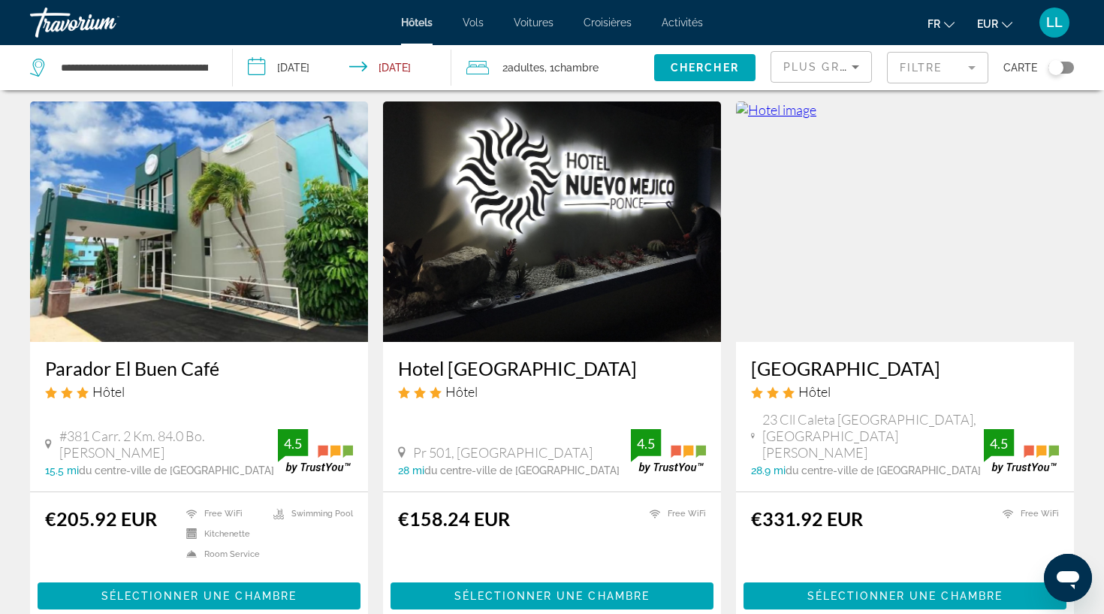
click at [195, 207] on img "Main content" at bounding box center [199, 221] width 338 height 240
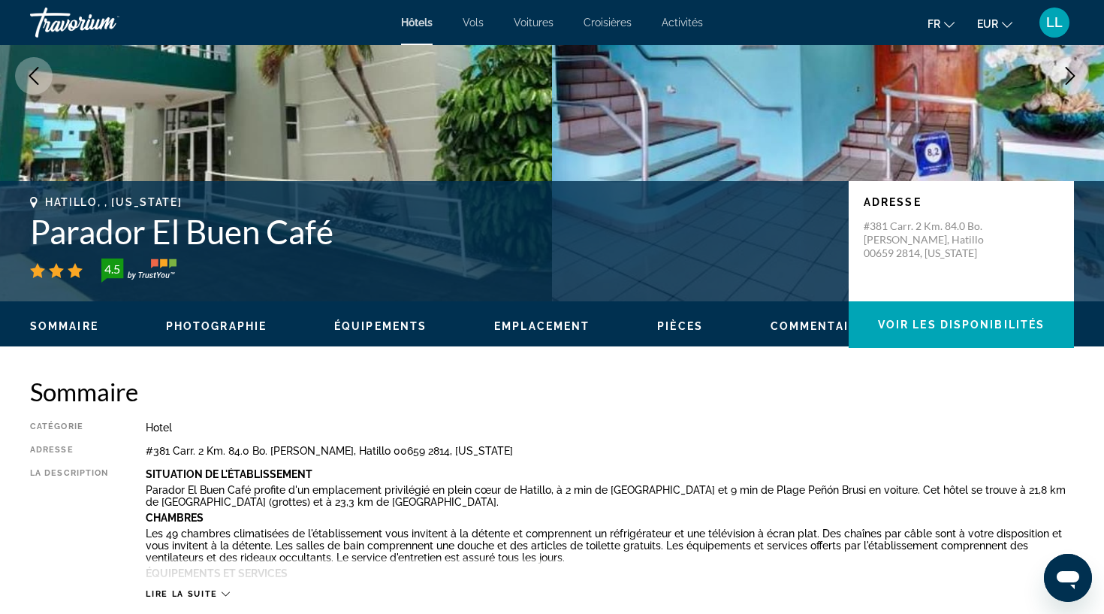
scroll to position [151, 0]
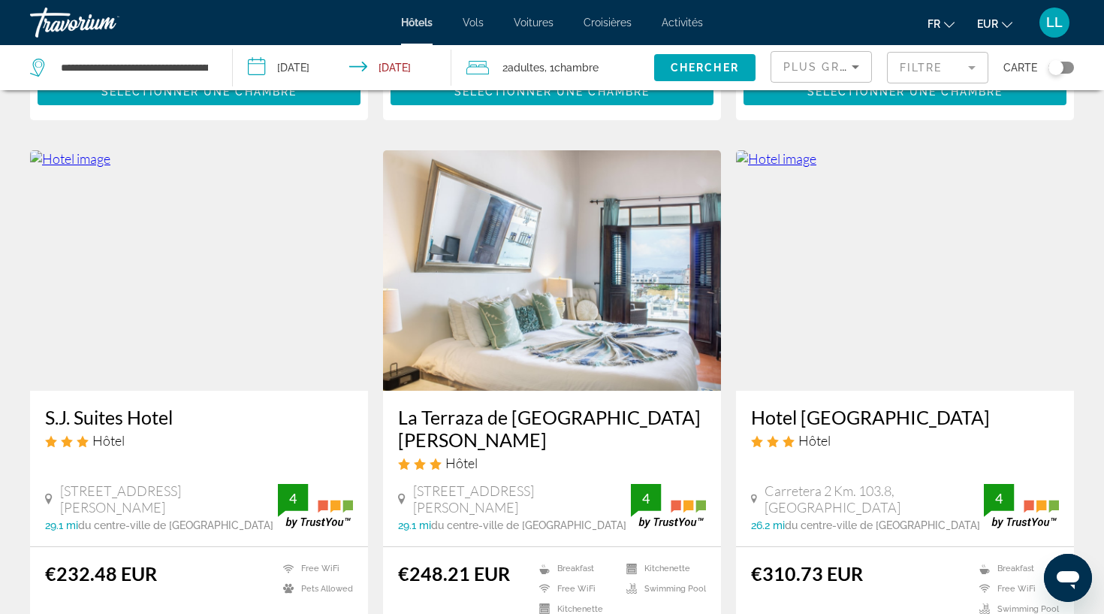
scroll to position [1694, 0]
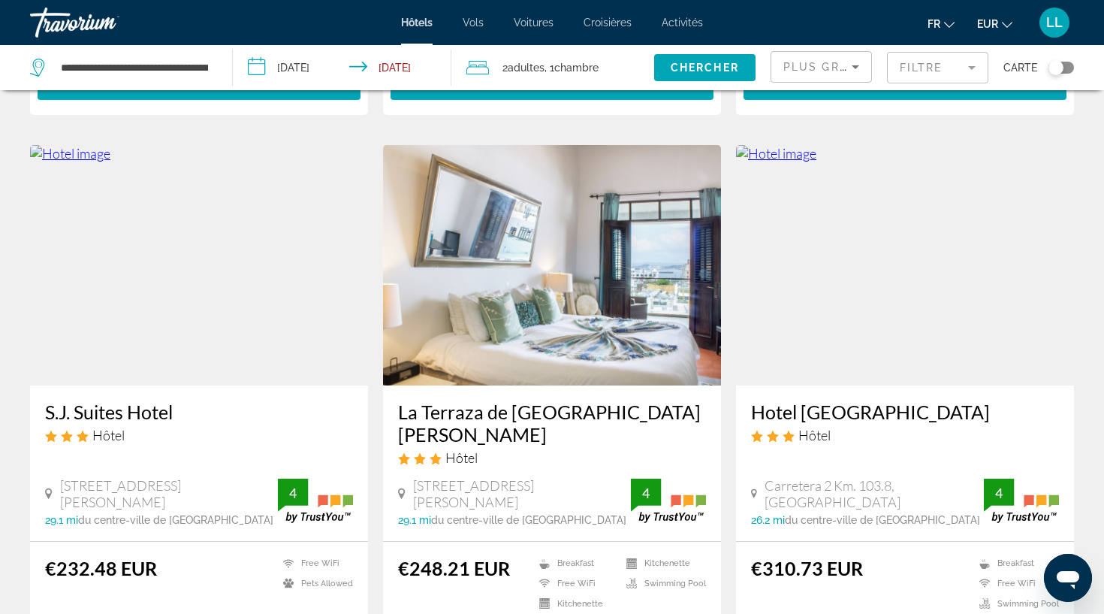
click at [873, 232] on img "Main content" at bounding box center [905, 265] width 338 height 240
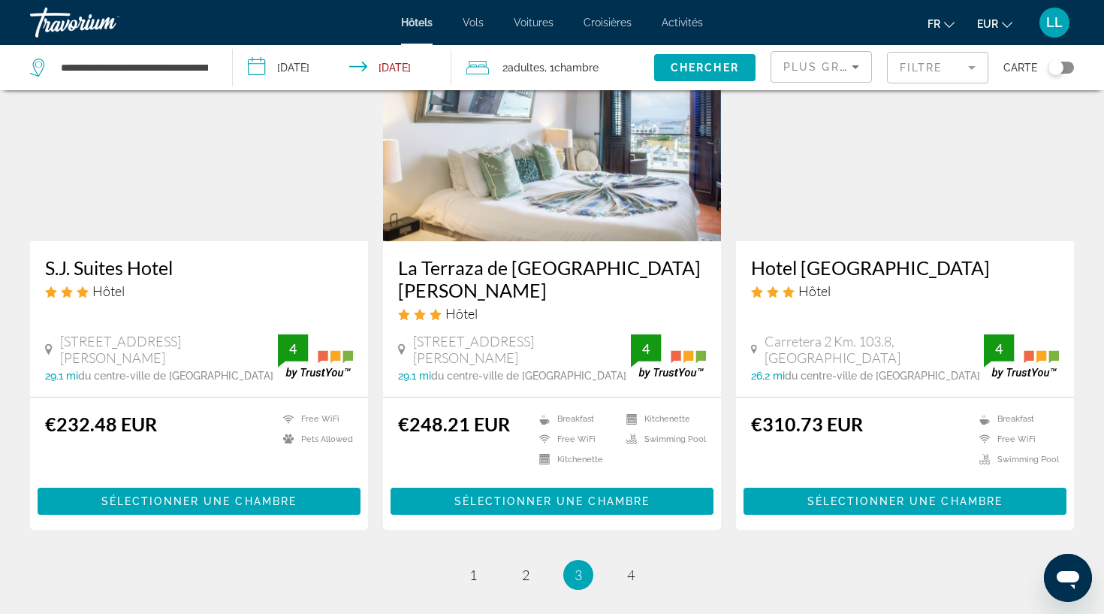
scroll to position [1841, 0]
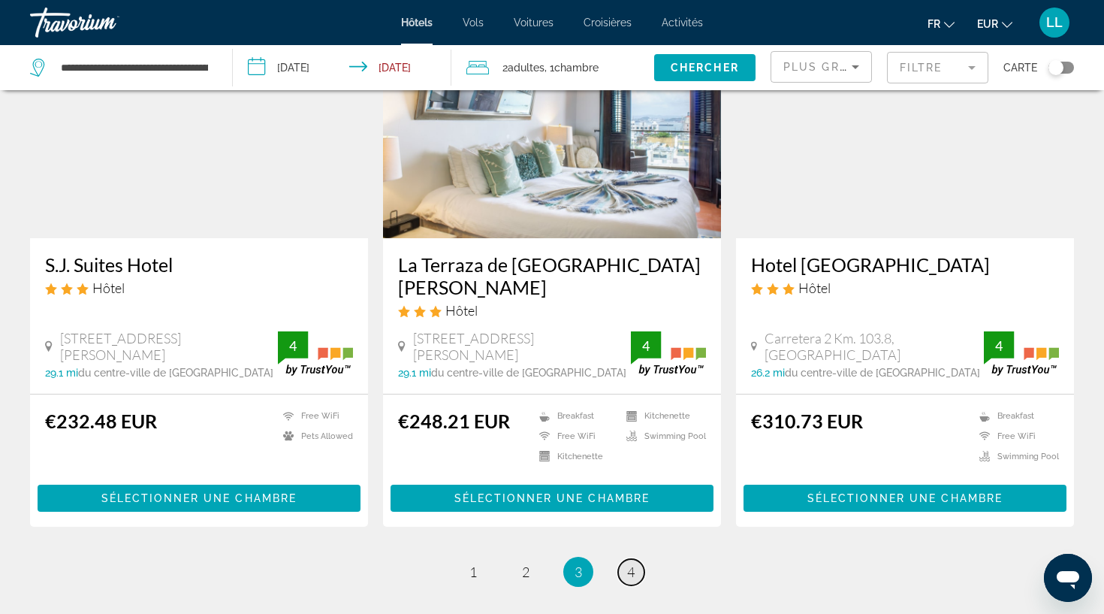
click at [633, 563] on span "4" at bounding box center [631, 571] width 8 height 17
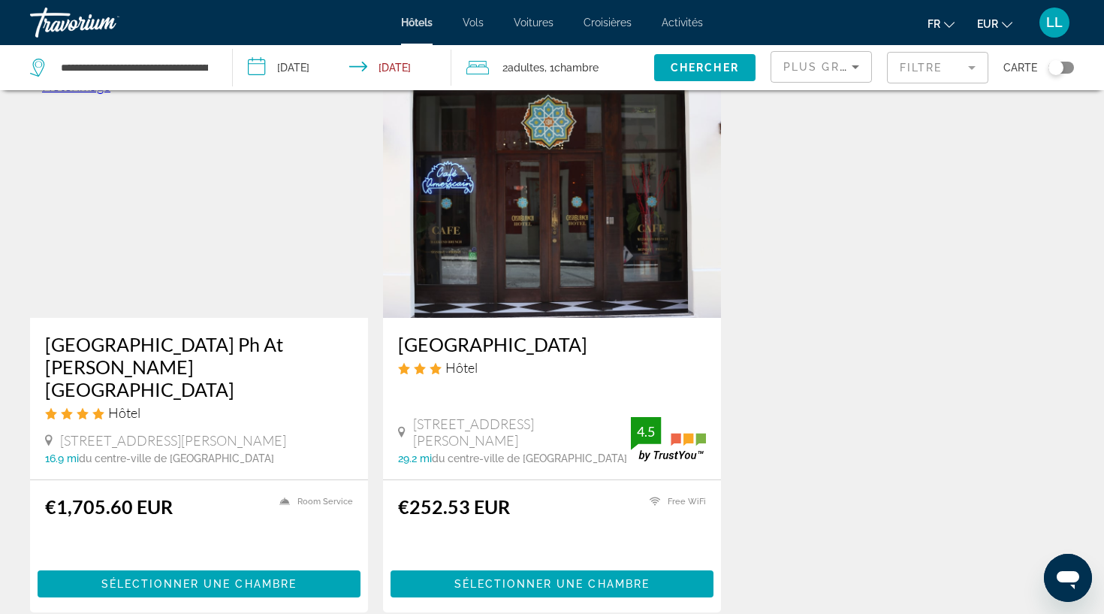
scroll to position [67, 0]
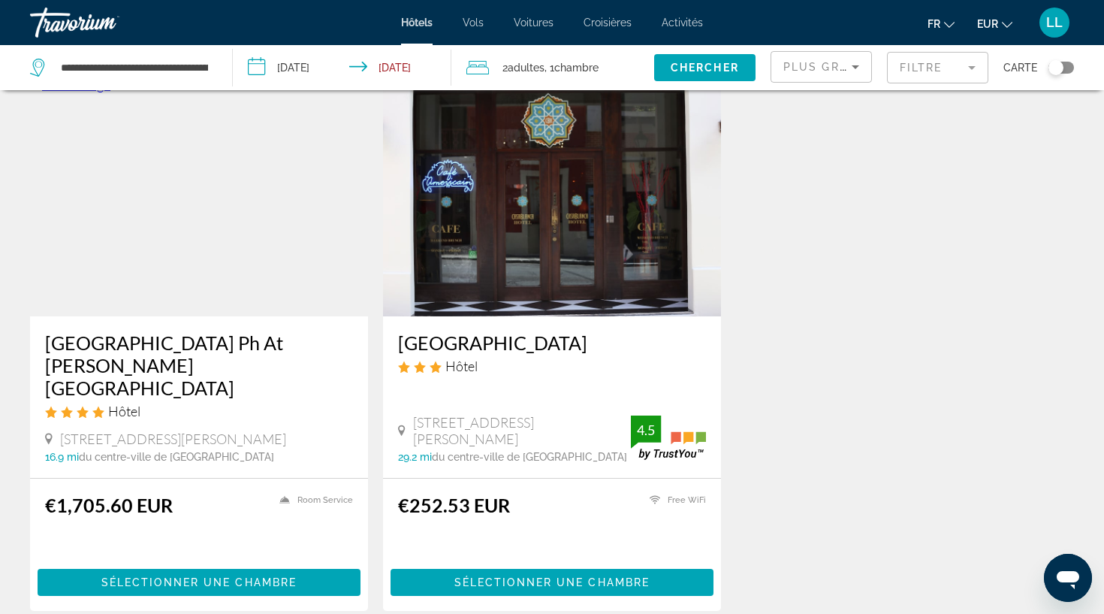
click at [583, 283] on img "Main content" at bounding box center [552, 196] width 338 height 240
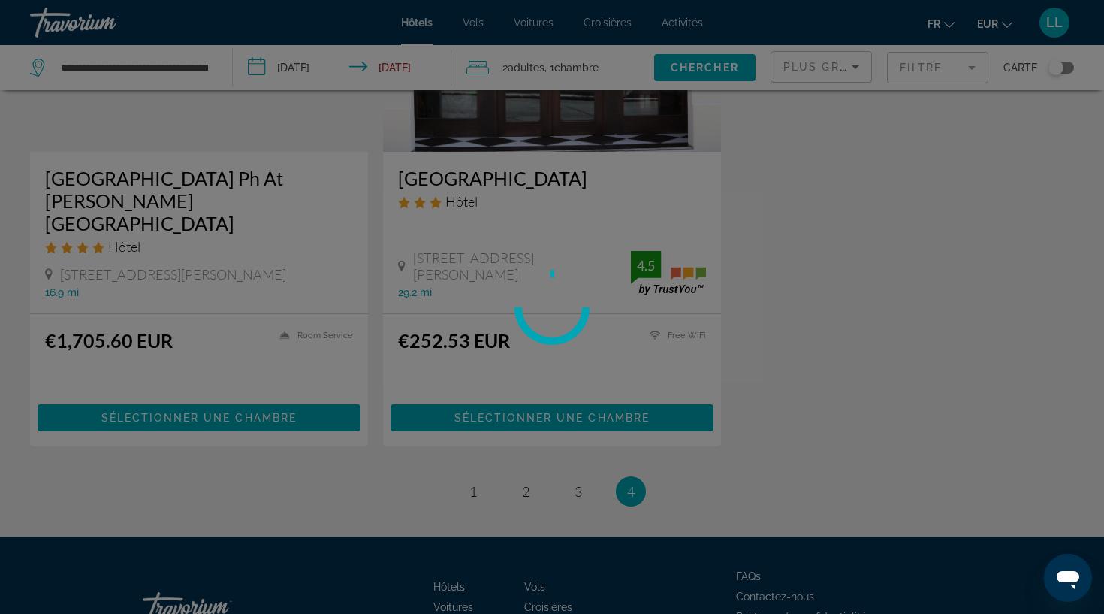
scroll to position [212, 0]
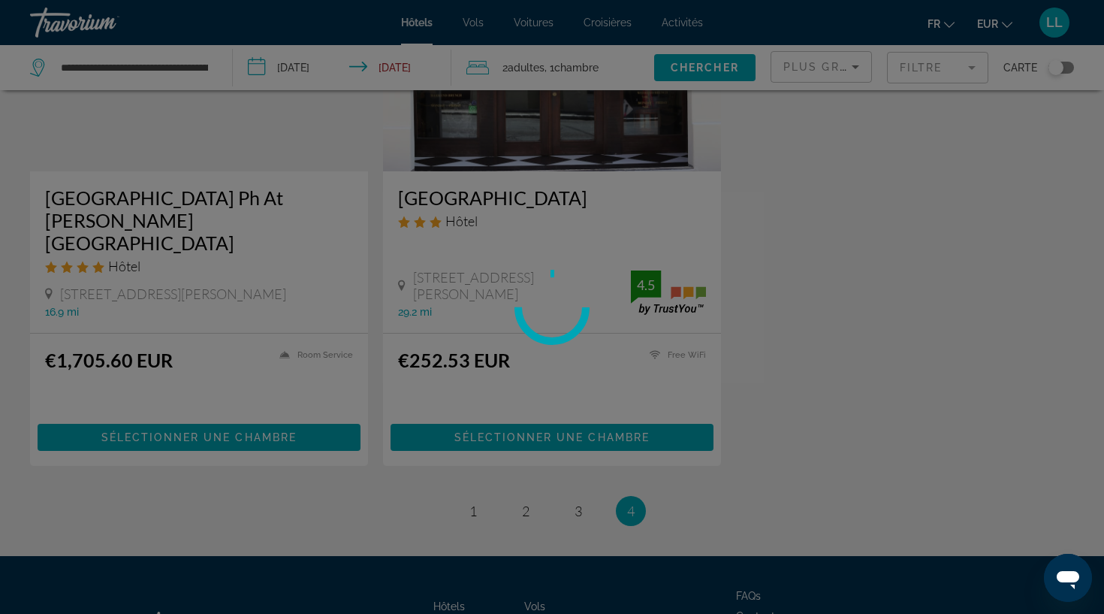
click at [585, 494] on div at bounding box center [552, 307] width 1104 height 614
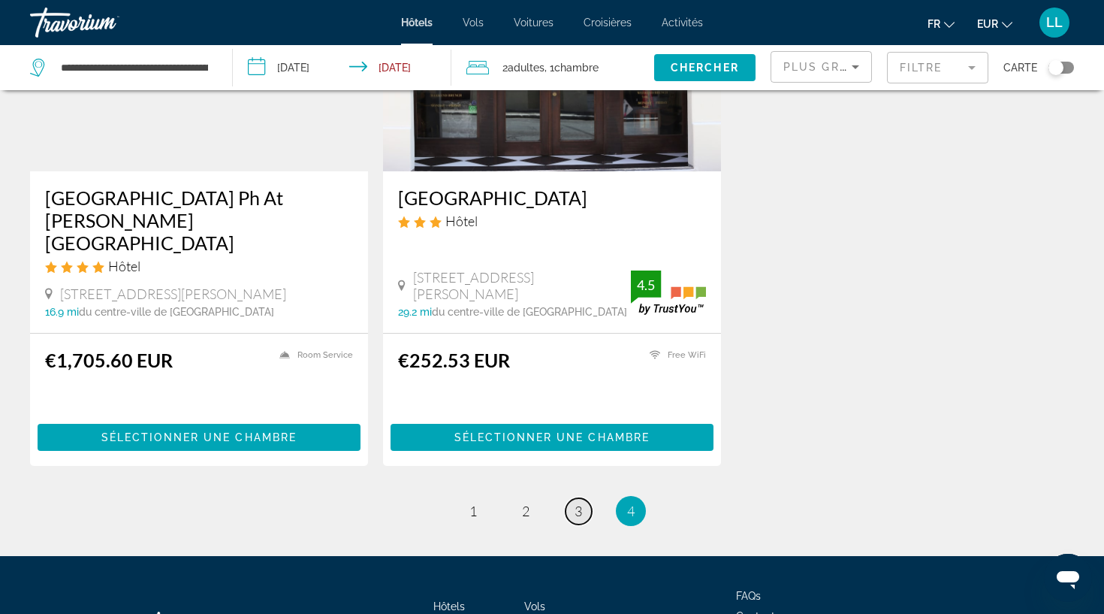
click at [573, 498] on link "page 3" at bounding box center [579, 511] width 26 height 26
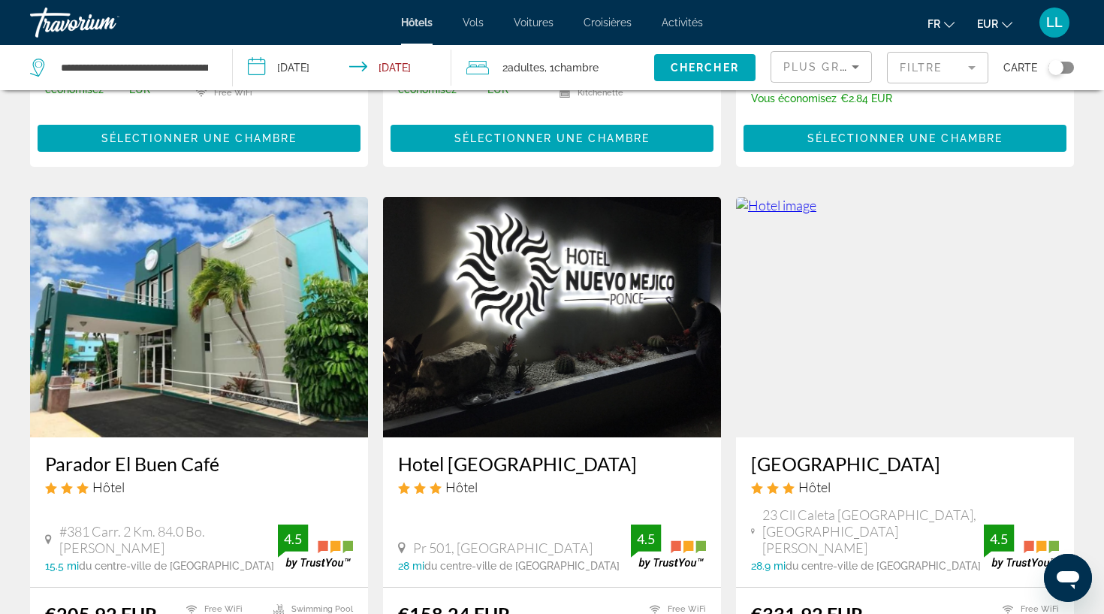
scroll to position [1093, 0]
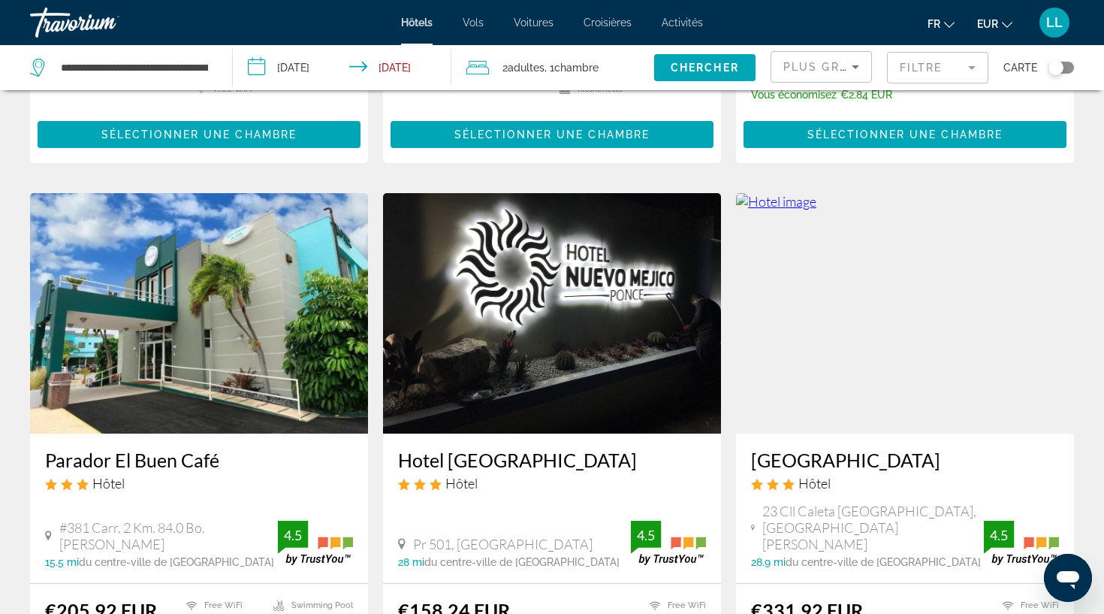
click at [565, 350] on img "Main content" at bounding box center [552, 313] width 338 height 240
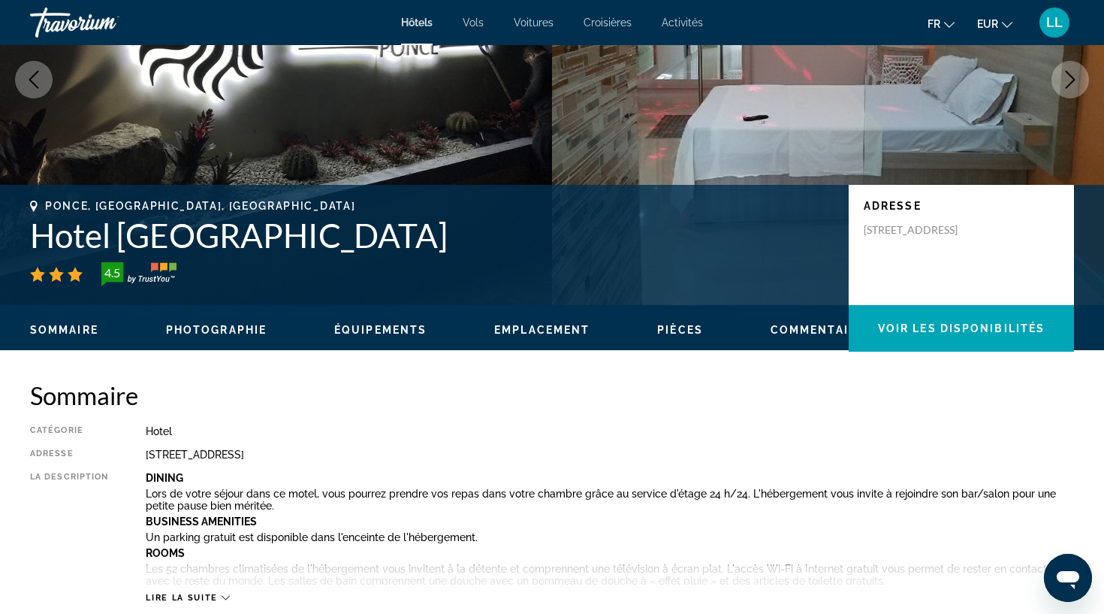
scroll to position [204, 0]
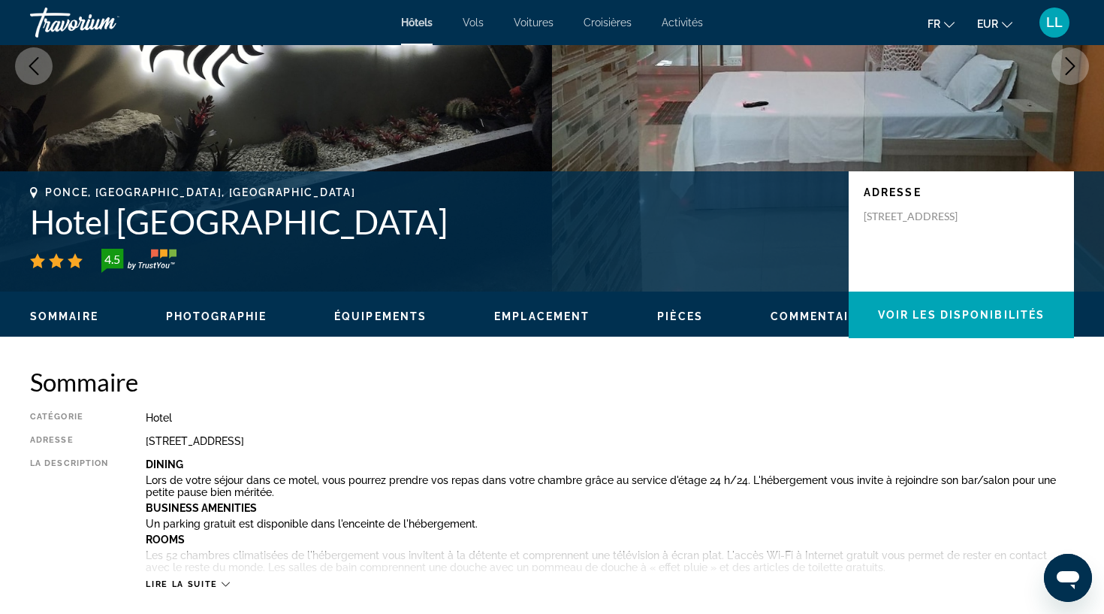
click at [552, 313] on span "Emplacement" at bounding box center [541, 316] width 95 height 12
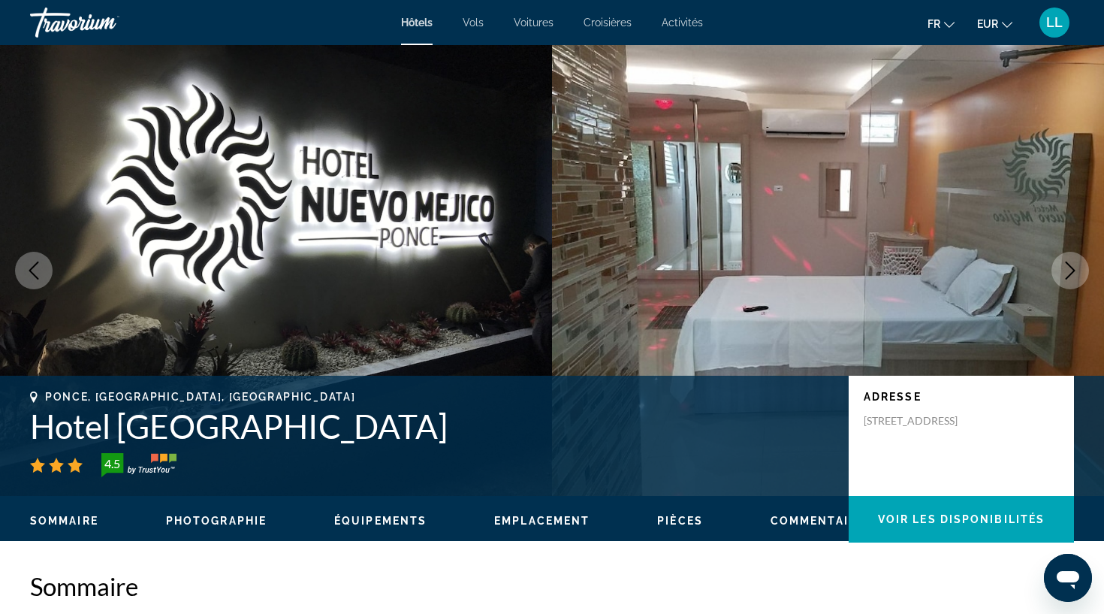
scroll to position [0, 0]
click at [692, 516] on span "Pièces" at bounding box center [680, 521] width 46 height 12
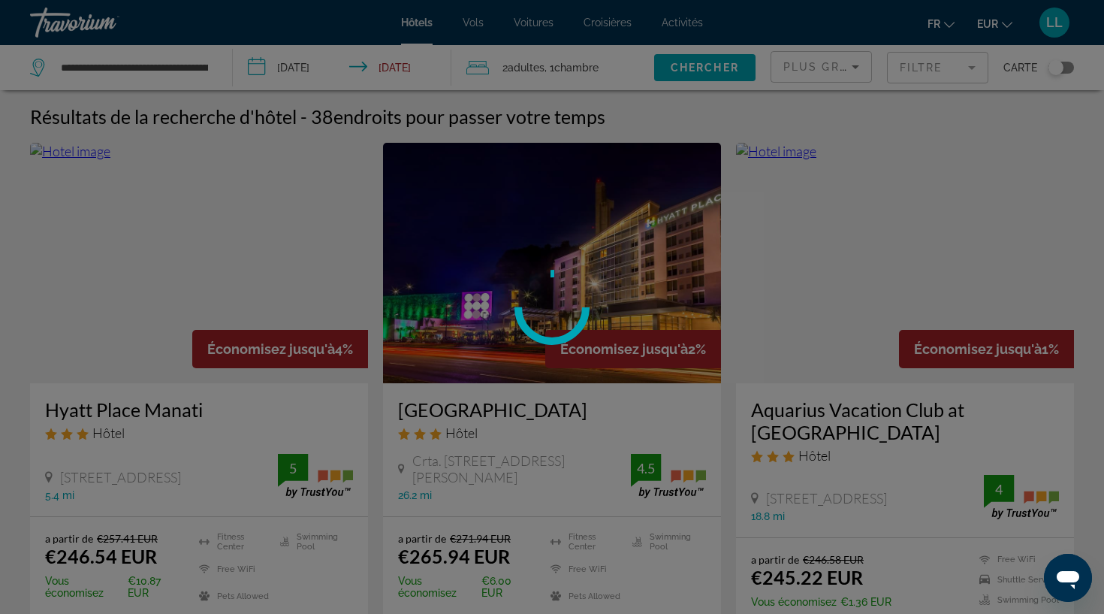
click at [86, 70] on div at bounding box center [552, 307] width 1104 height 614
click at [643, 120] on div at bounding box center [552, 307] width 1104 height 614
